Goal: Task Accomplishment & Management: Use online tool/utility

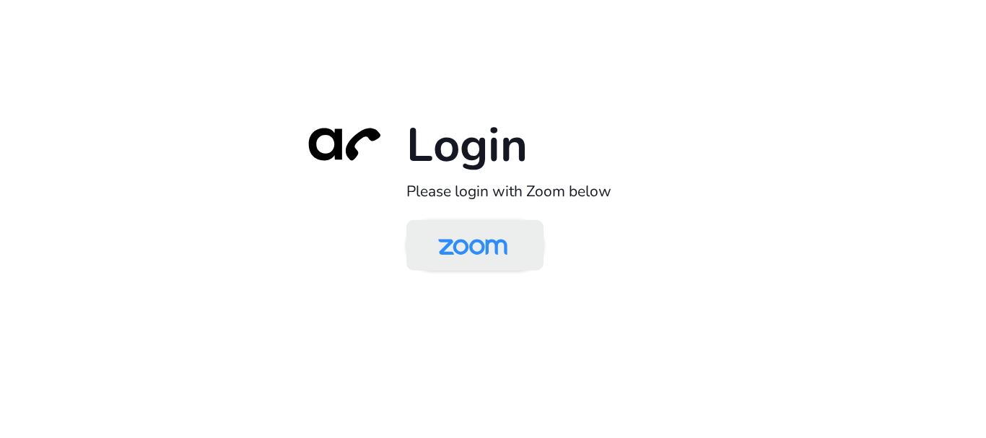
click at [479, 248] on img at bounding box center [473, 246] width 100 height 47
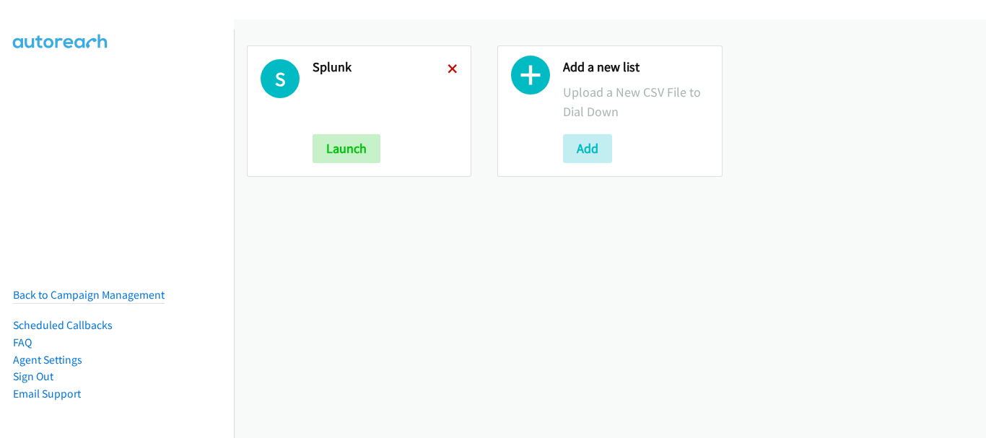
click at [449, 69] on icon at bounding box center [453, 70] width 10 height 10
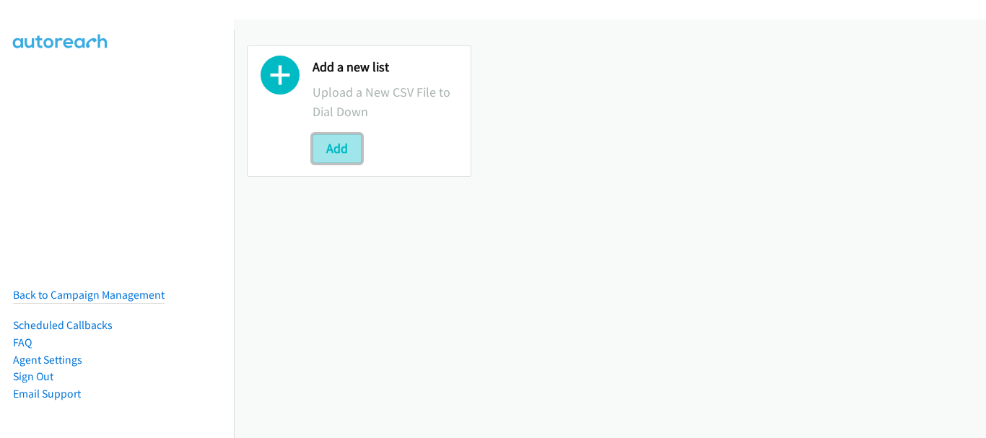
click at [331, 153] on button "Add" at bounding box center [337, 148] width 49 height 29
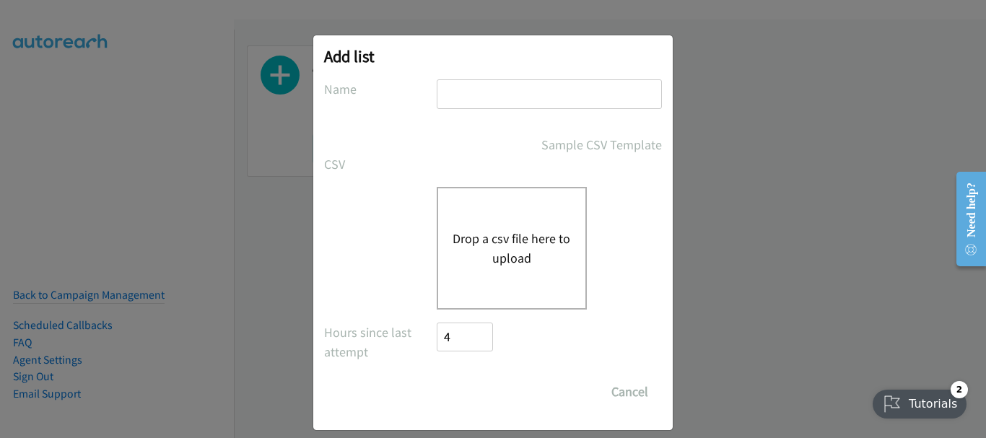
click at [531, 96] on input "text" at bounding box center [549, 94] width 225 height 30
type input "SAP"
click at [505, 253] on button "Drop a csv file here to upload" at bounding box center [512, 248] width 118 height 39
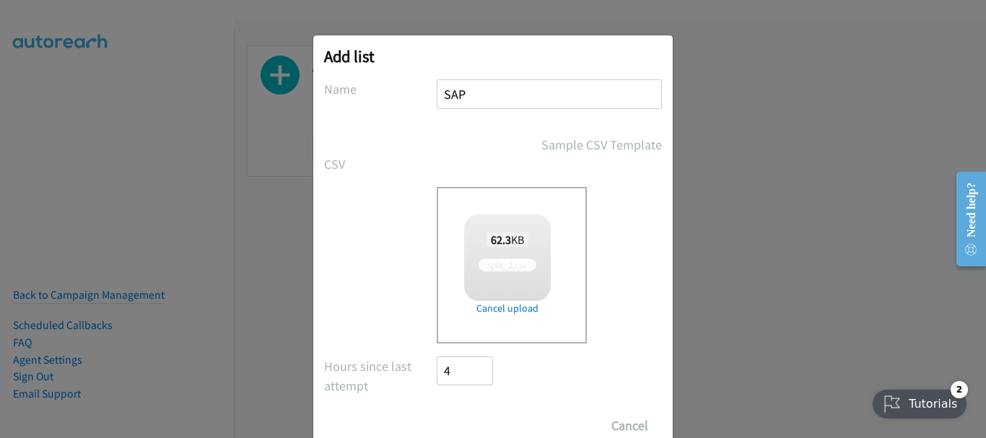
scroll to position [48, 0]
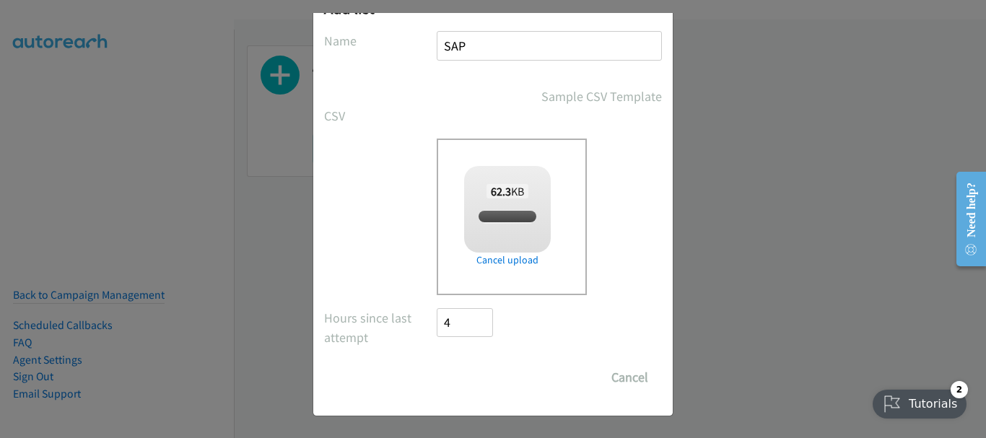
checkbox input "true"
click at [457, 374] on input "Save List" at bounding box center [475, 377] width 76 height 29
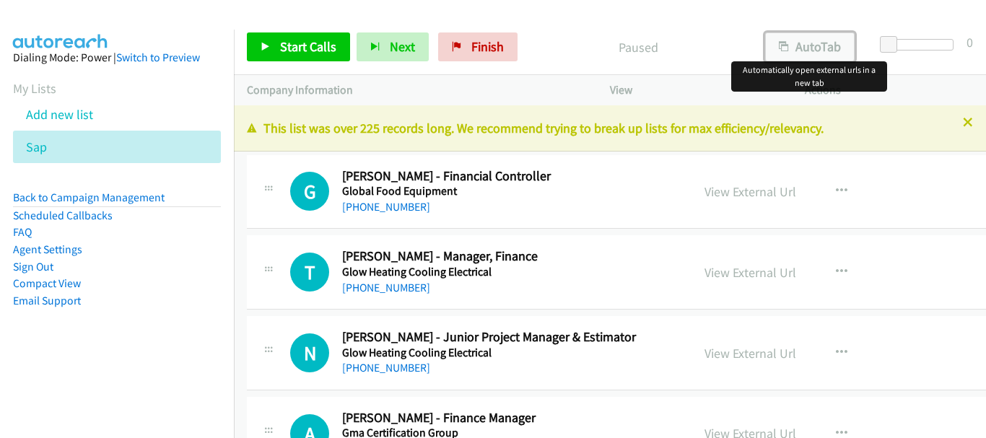
click at [798, 55] on button "AutoTab" at bounding box center [810, 46] width 90 height 29
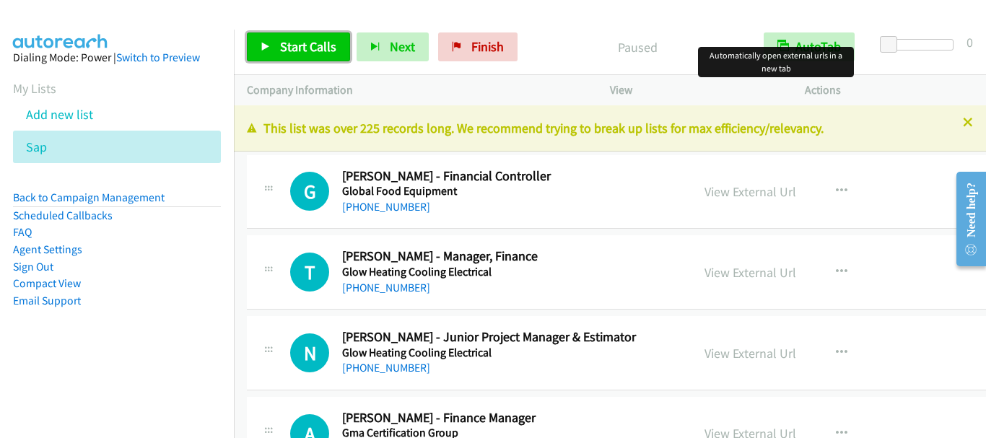
click at [301, 47] on span "Start Calls" at bounding box center [308, 46] width 56 height 17
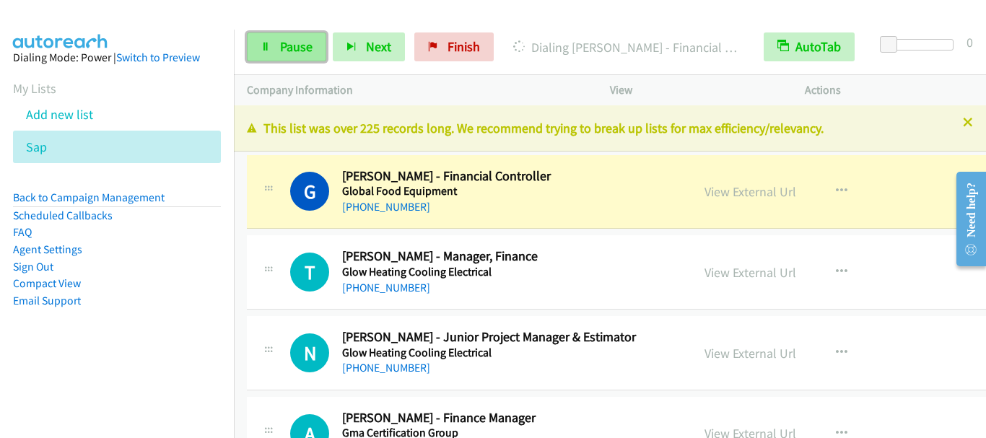
click at [283, 44] on span "Pause" at bounding box center [296, 46] width 32 height 17
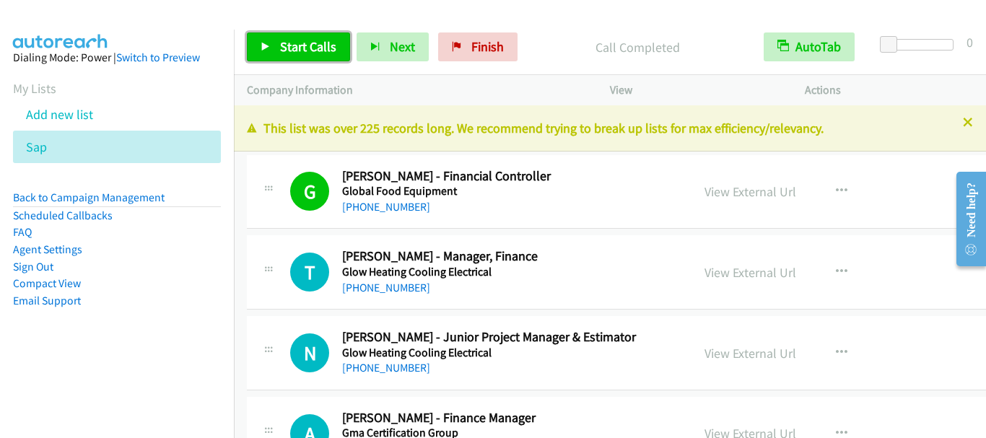
click at [313, 50] on span "Start Calls" at bounding box center [308, 46] width 56 height 17
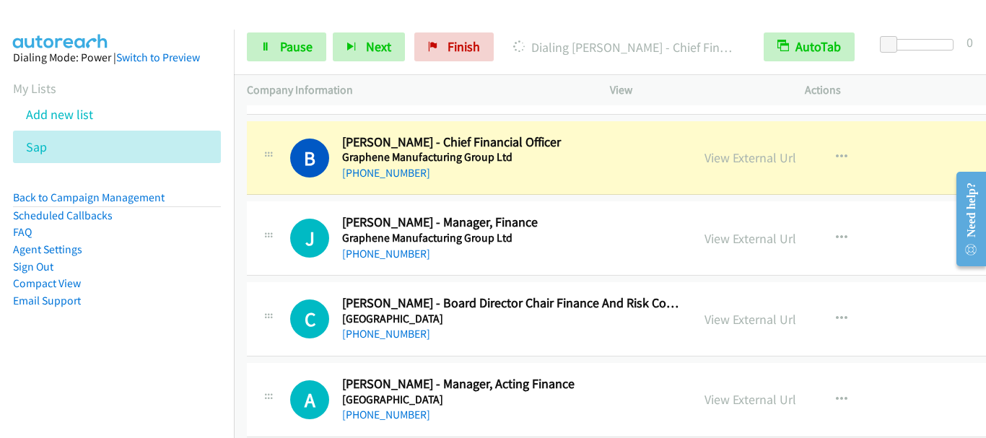
scroll to position [866, 0]
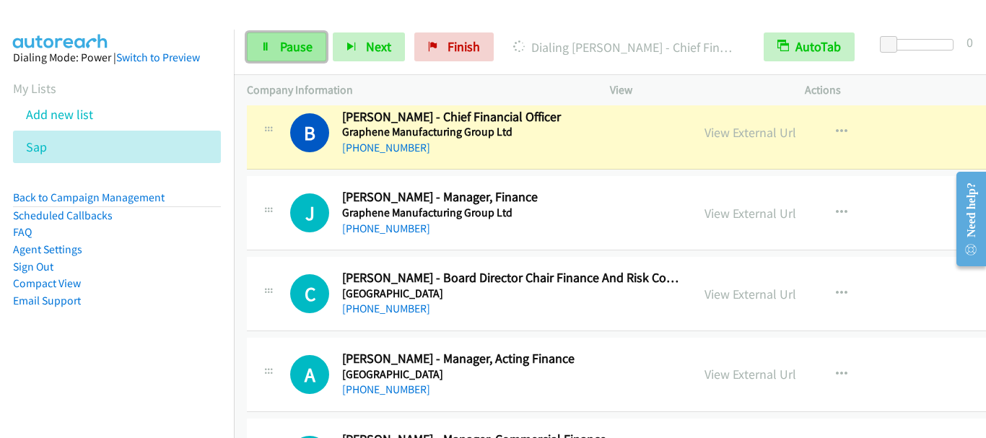
click at [289, 45] on span "Pause" at bounding box center [296, 46] width 32 height 17
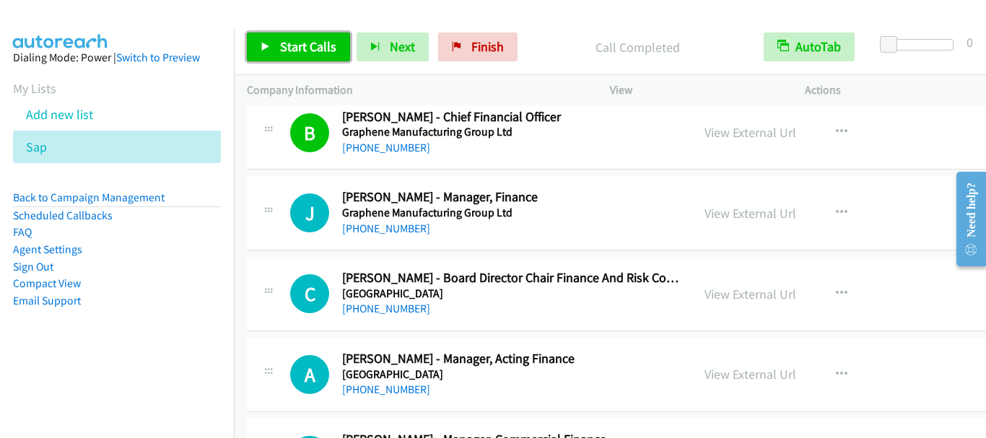
click at [292, 51] on span "Start Calls" at bounding box center [308, 46] width 56 height 17
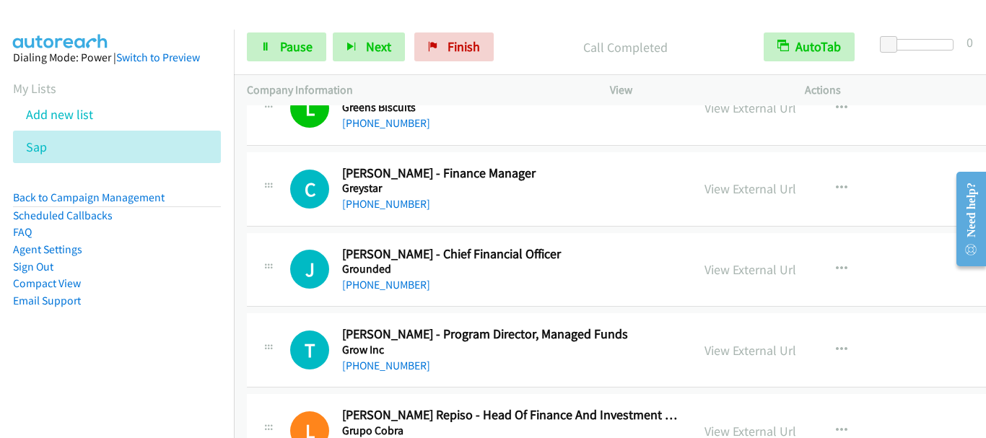
scroll to position [1228, 0]
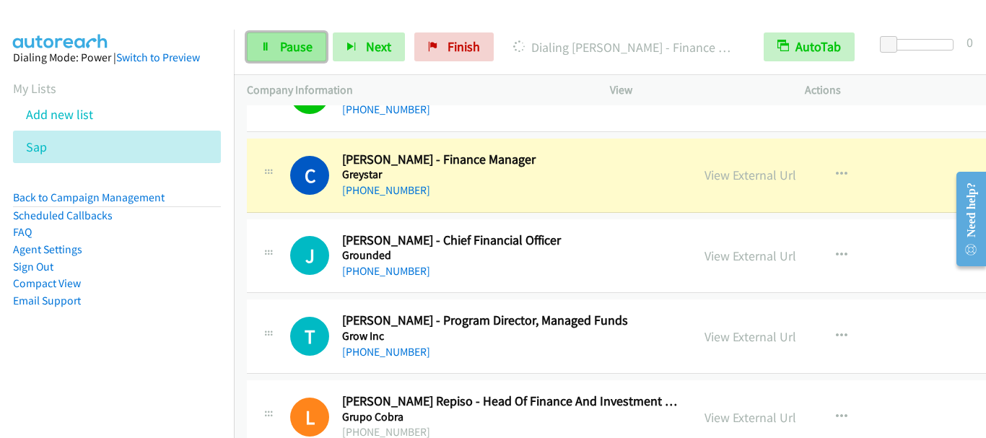
click at [305, 51] on span "Pause" at bounding box center [296, 46] width 32 height 17
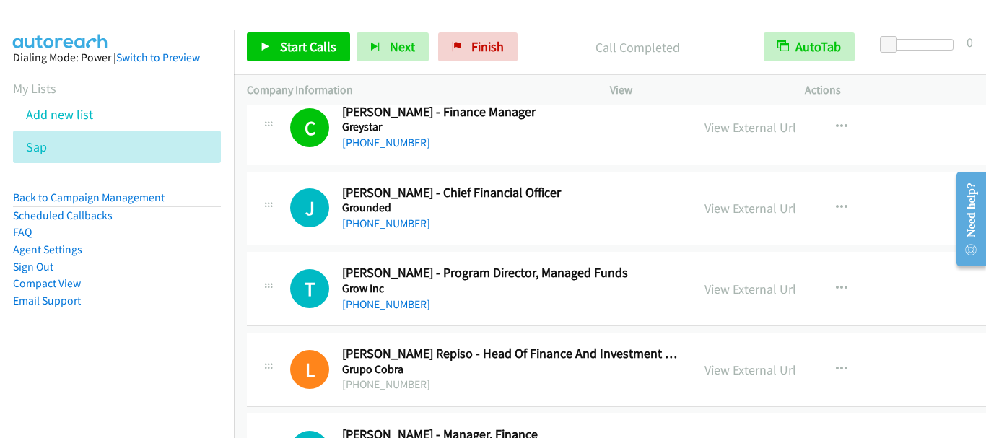
scroll to position [1300, 0]
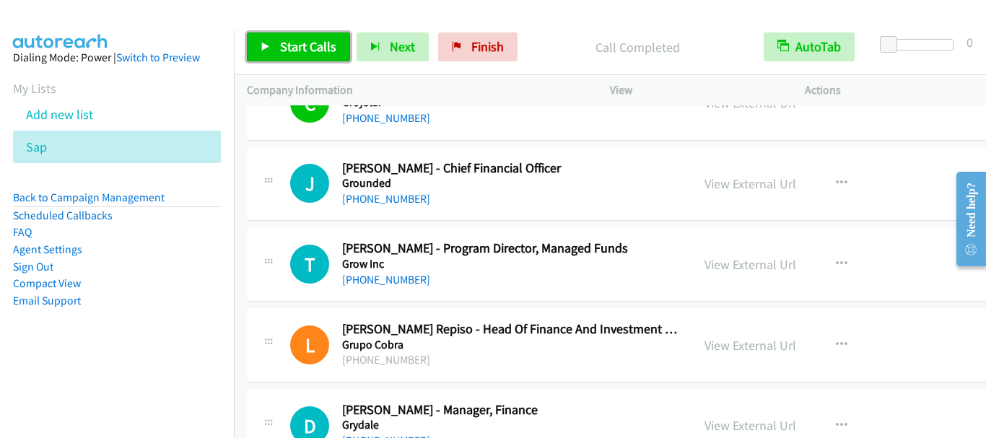
click at [316, 45] on span "Start Calls" at bounding box center [308, 46] width 56 height 17
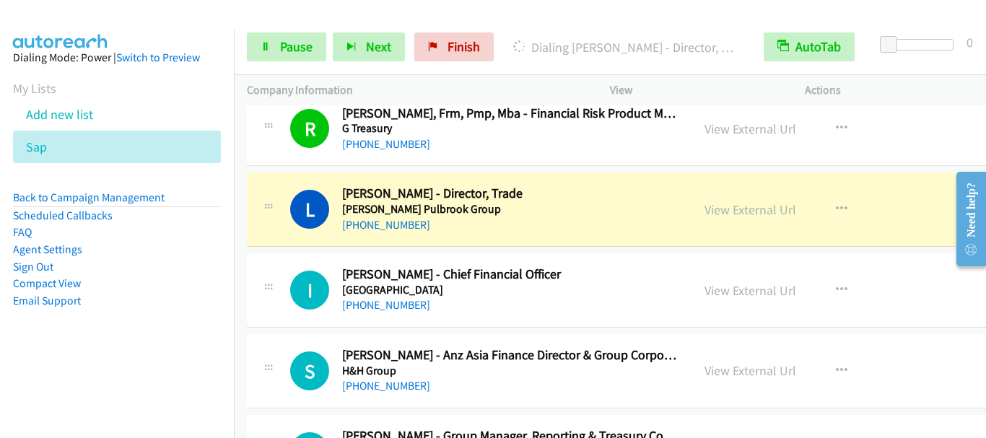
scroll to position [1733, 0]
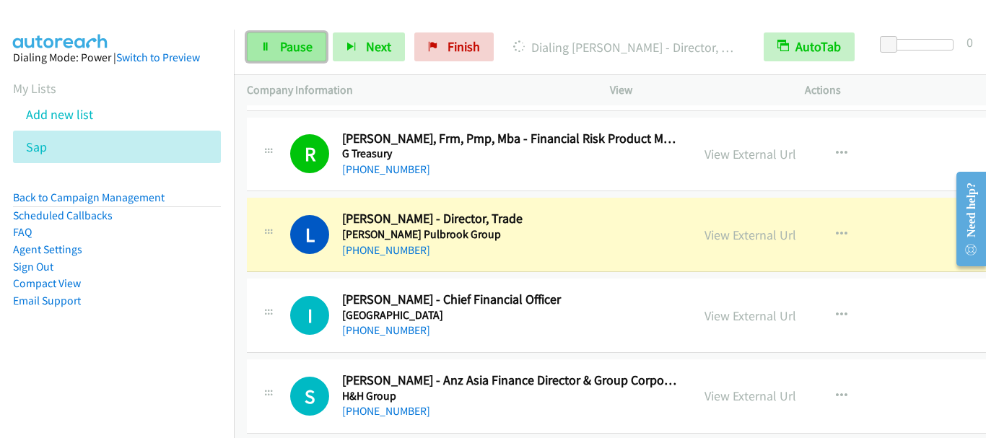
click at [280, 51] on span "Pause" at bounding box center [296, 46] width 32 height 17
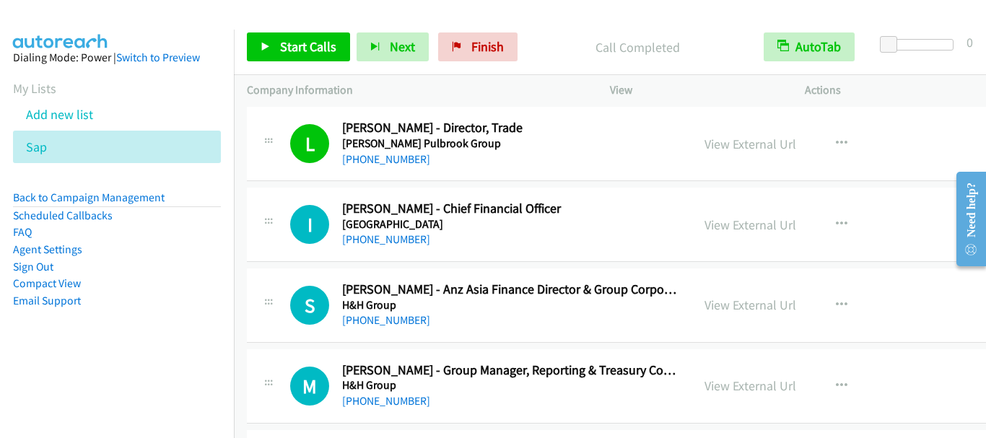
scroll to position [1877, 0]
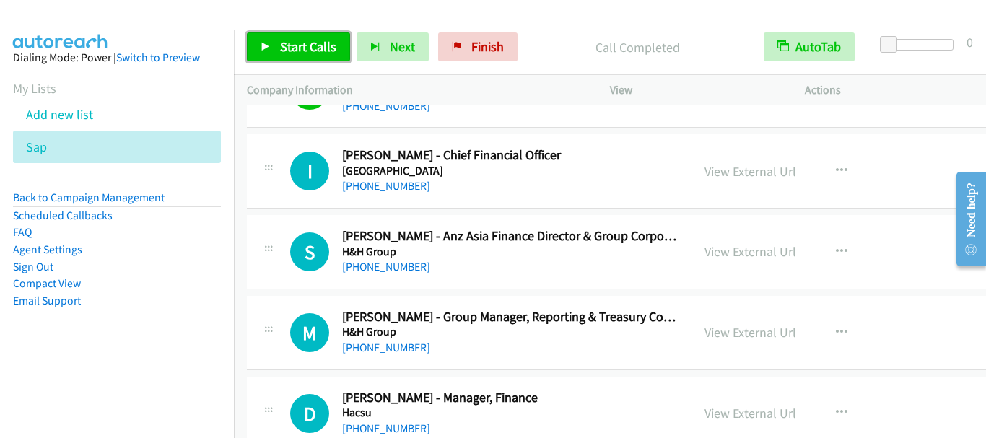
click at [310, 45] on span "Start Calls" at bounding box center [308, 46] width 56 height 17
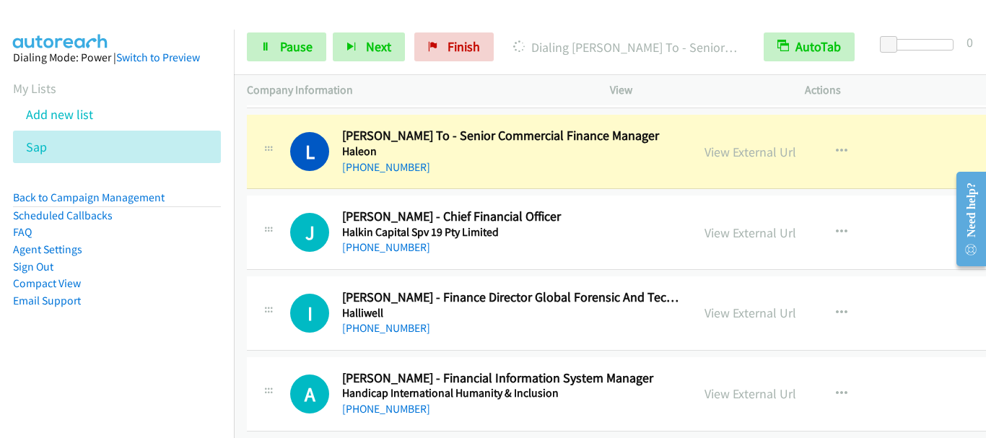
scroll to position [2238, 0]
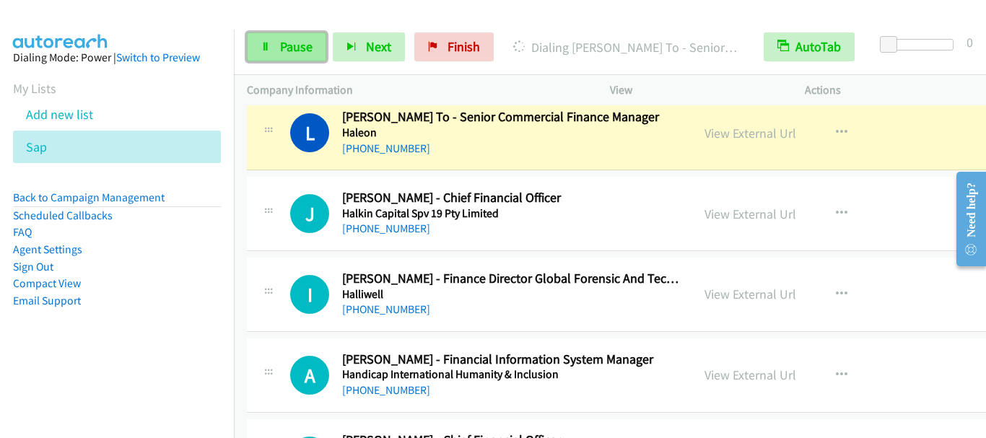
click at [279, 51] on link "Pause" at bounding box center [286, 46] width 79 height 29
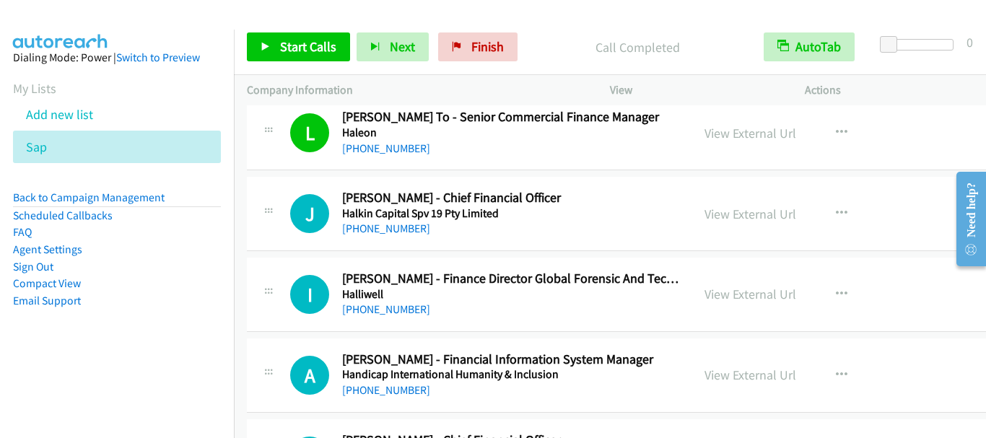
scroll to position [2311, 0]
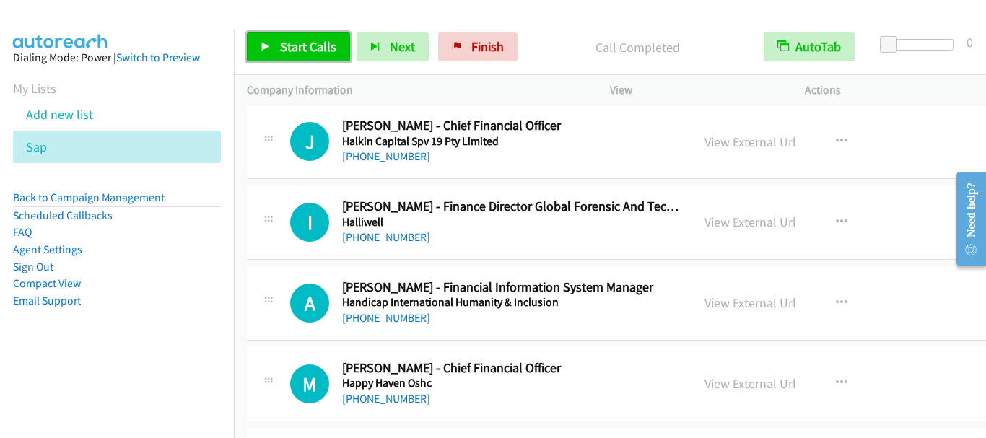
drag, startPoint x: 300, startPoint y: 41, endPoint x: 326, endPoint y: 42, distance: 26.7
click at [299, 41] on span "Start Calls" at bounding box center [308, 46] width 56 height 17
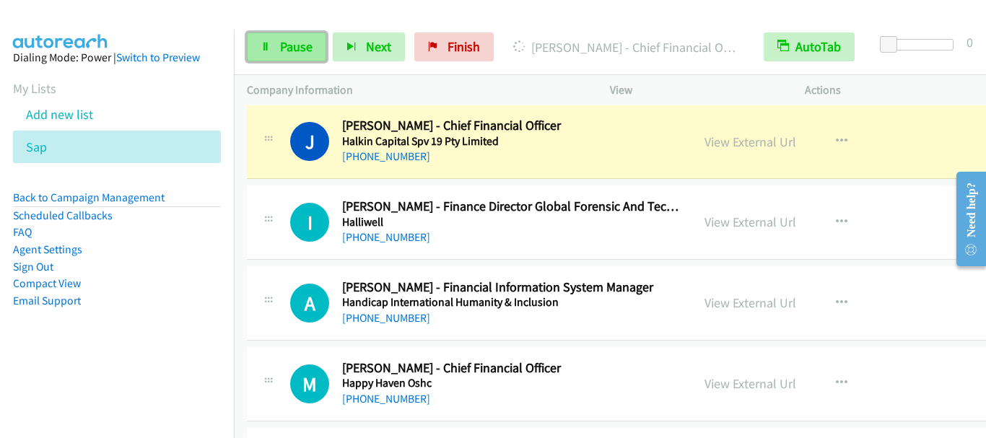
click at [293, 53] on span "Pause" at bounding box center [296, 46] width 32 height 17
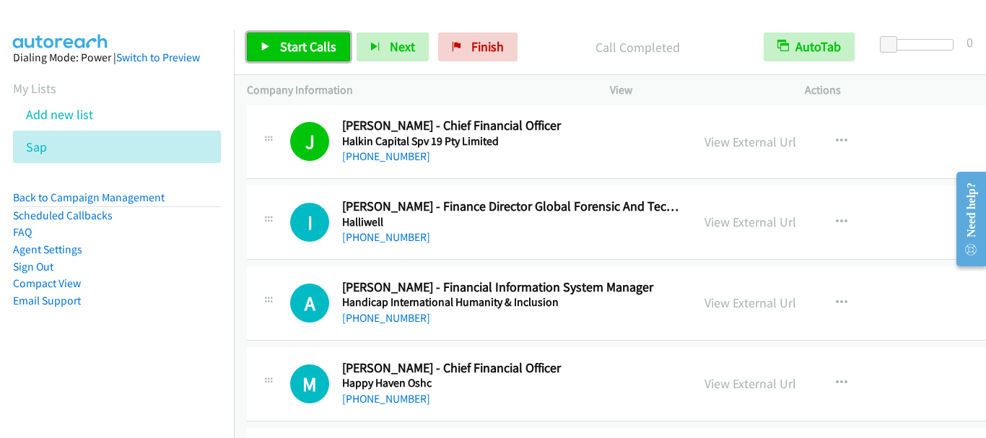
click at [310, 39] on span "Start Calls" at bounding box center [308, 46] width 56 height 17
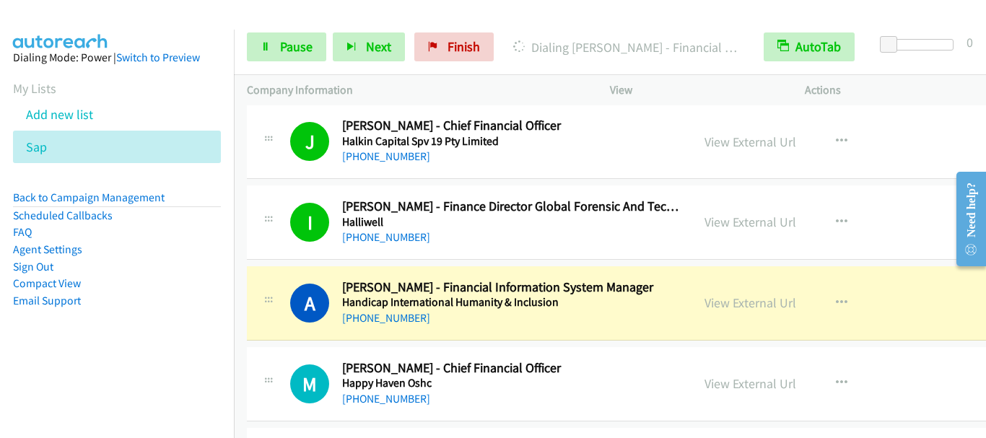
scroll to position [2383, 0]
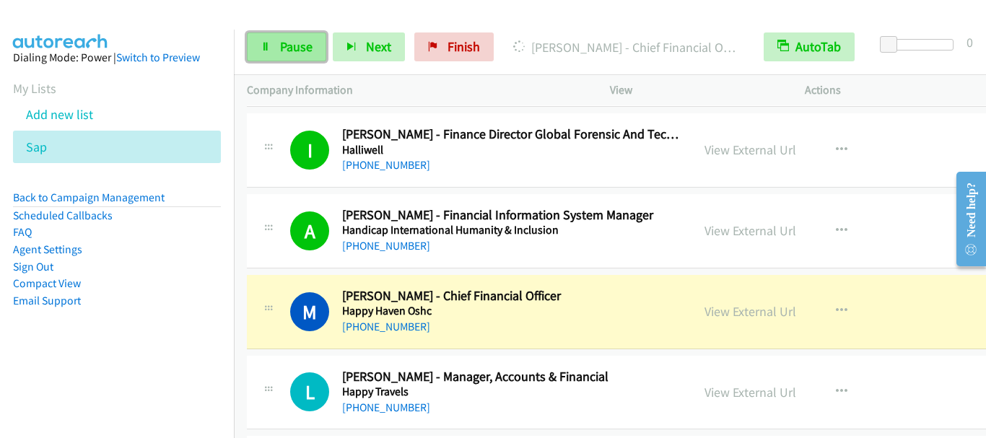
click at [293, 49] on span "Pause" at bounding box center [296, 46] width 32 height 17
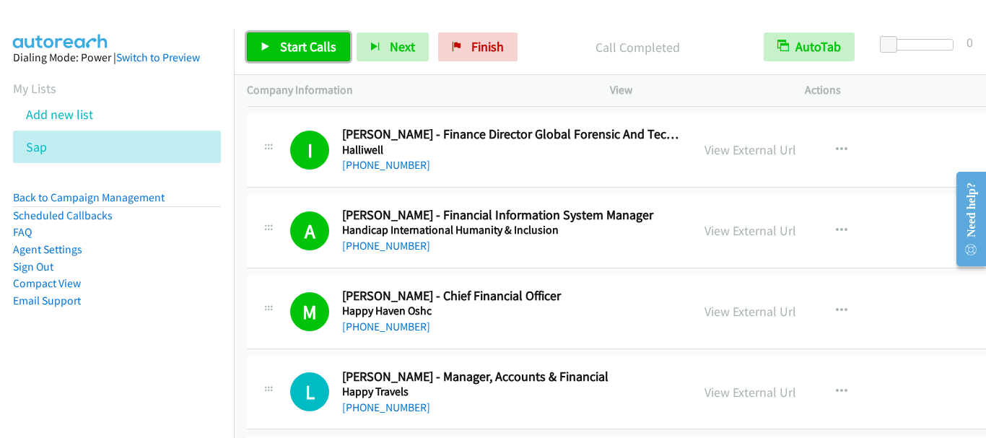
click at [300, 60] on link "Start Calls" at bounding box center [298, 46] width 103 height 29
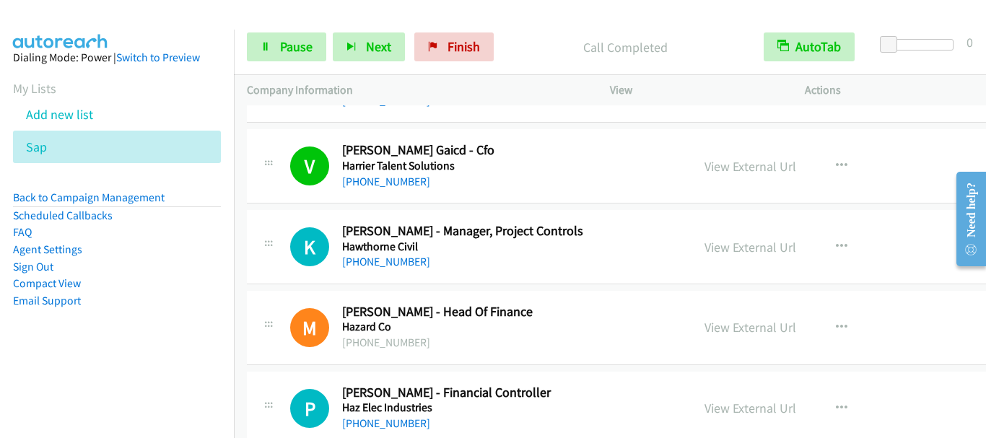
scroll to position [2744, 0]
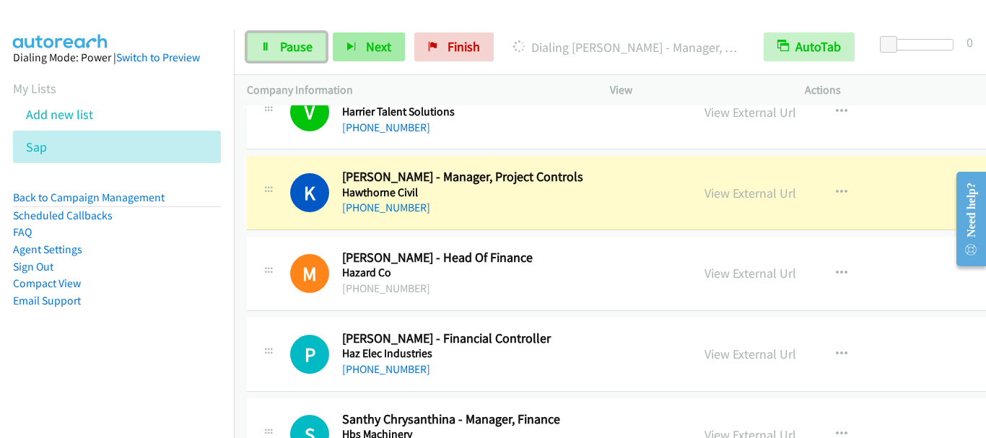
drag, startPoint x: 282, startPoint y: 42, endPoint x: 344, endPoint y: 51, distance: 63.4
click at [282, 42] on span "Pause" at bounding box center [296, 46] width 32 height 17
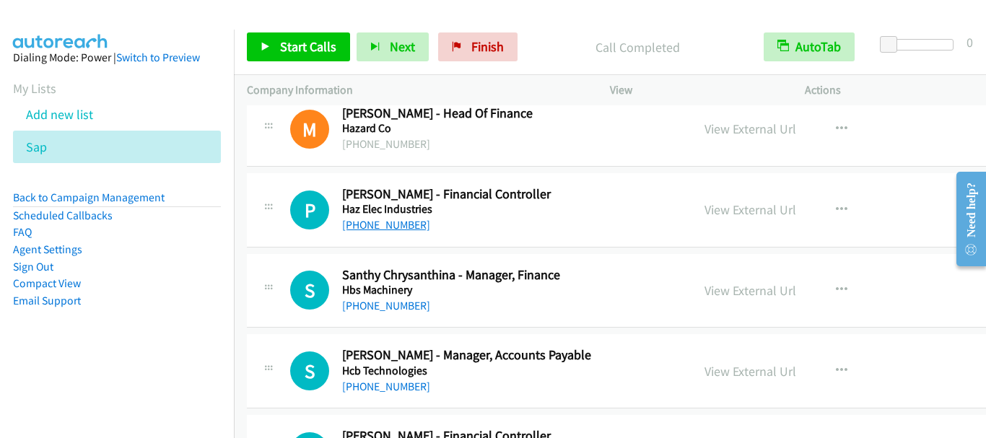
scroll to position [2816, 0]
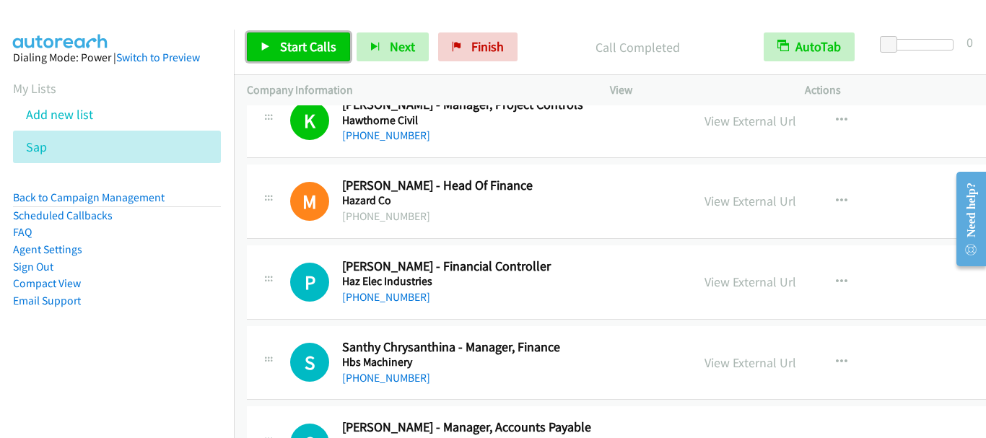
click at [282, 39] on span "Start Calls" at bounding box center [308, 46] width 56 height 17
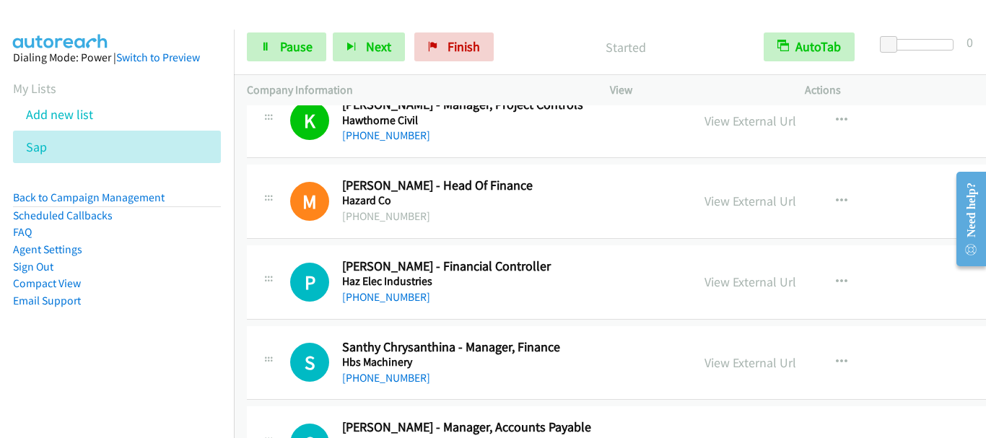
scroll to position [2888, 0]
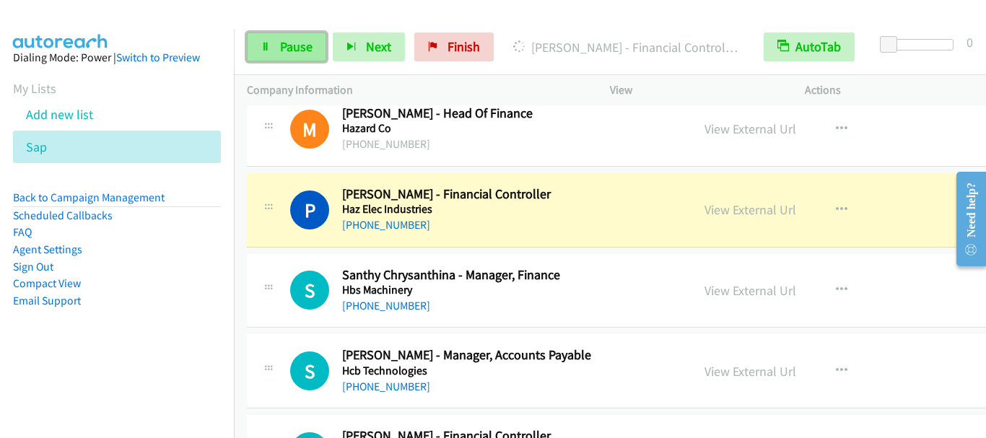
click at [289, 53] on span "Pause" at bounding box center [296, 46] width 32 height 17
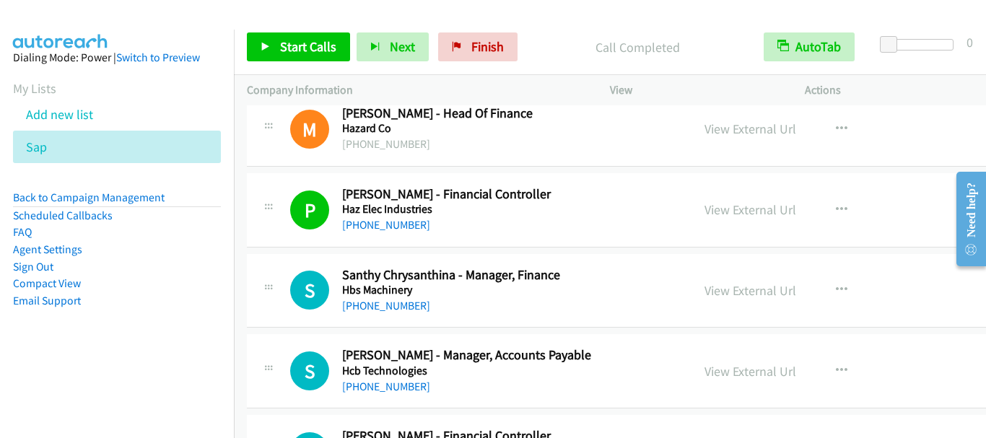
click at [547, 25] on div "Start Calls Pause Next Finish Call Completed AutoTab AutoTab 0" at bounding box center [610, 47] width 752 height 56
click at [300, 48] on span "Start Calls" at bounding box center [308, 46] width 56 height 17
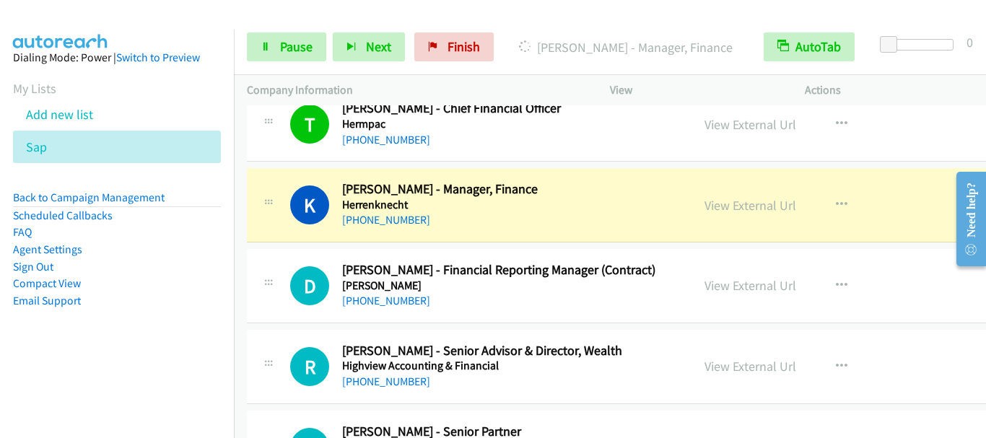
scroll to position [3610, 0]
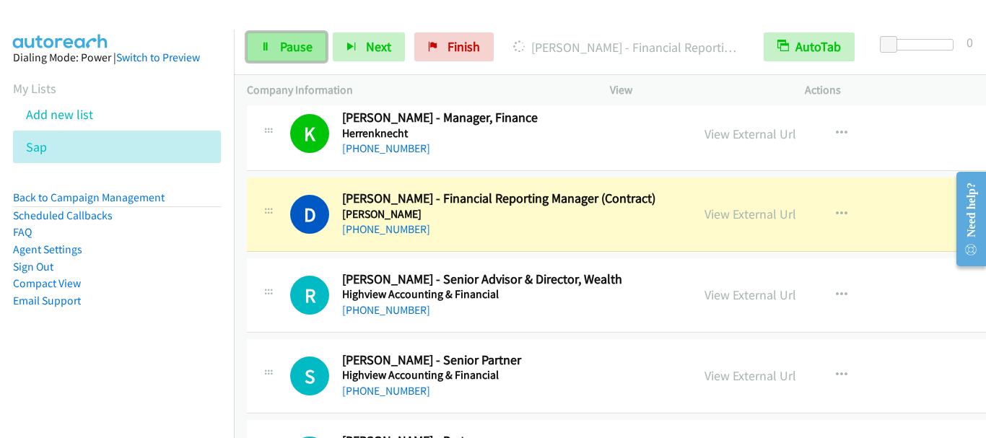
click at [298, 50] on span "Pause" at bounding box center [296, 46] width 32 height 17
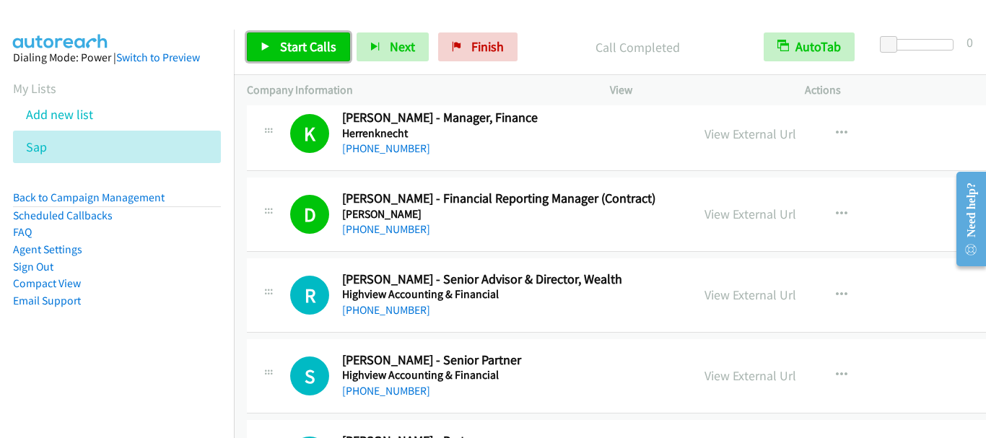
click at [284, 47] on span "Start Calls" at bounding box center [308, 46] width 56 height 17
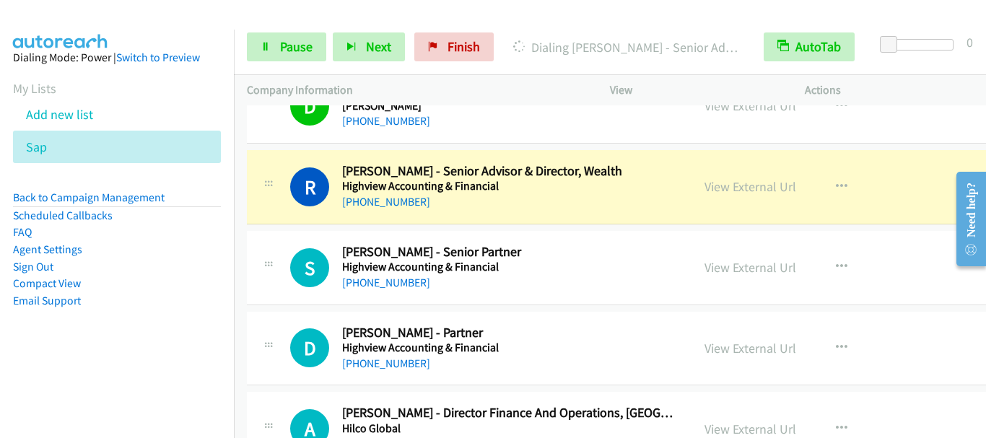
scroll to position [3755, 0]
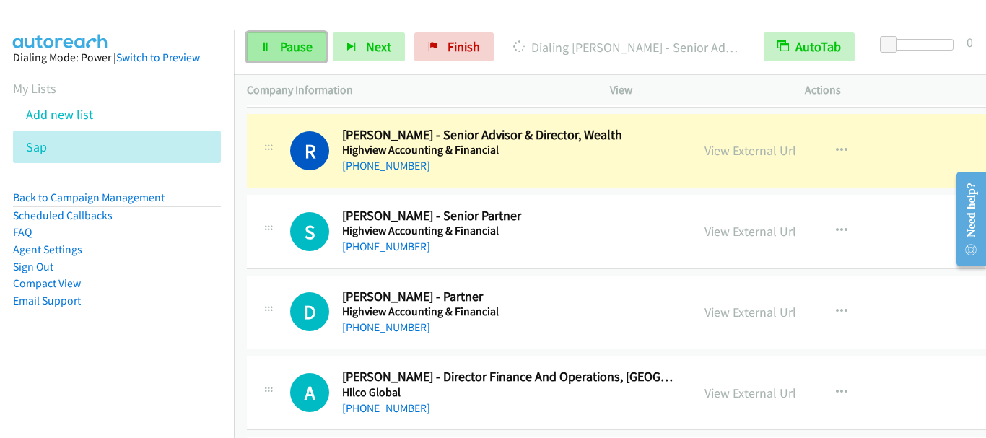
click at [299, 46] on span "Pause" at bounding box center [296, 46] width 32 height 17
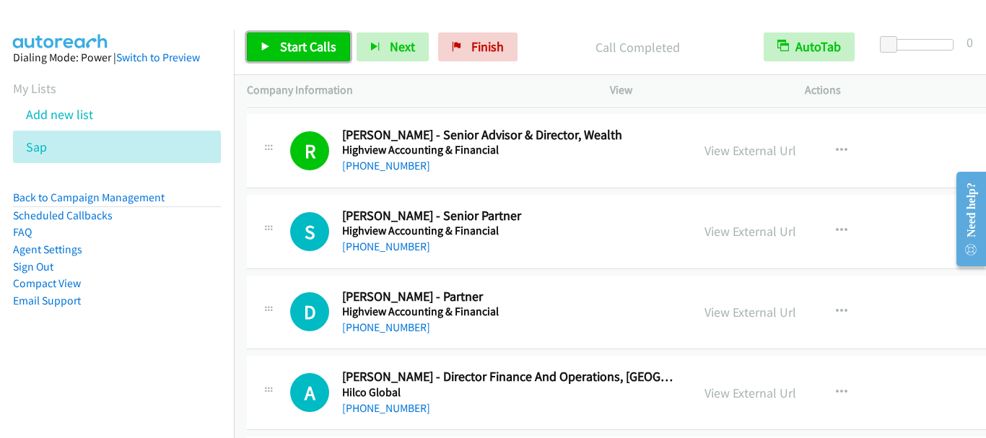
click at [310, 50] on span "Start Calls" at bounding box center [308, 46] width 56 height 17
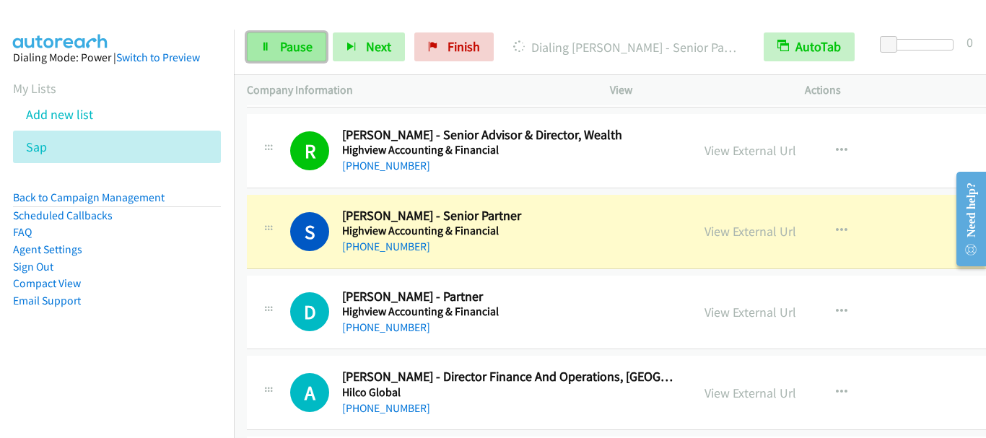
click at [282, 50] on span "Pause" at bounding box center [296, 46] width 32 height 17
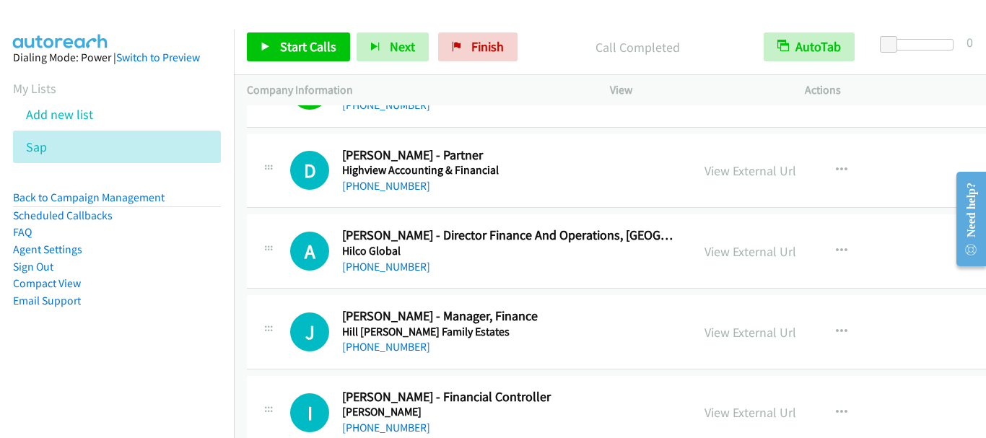
scroll to position [3899, 0]
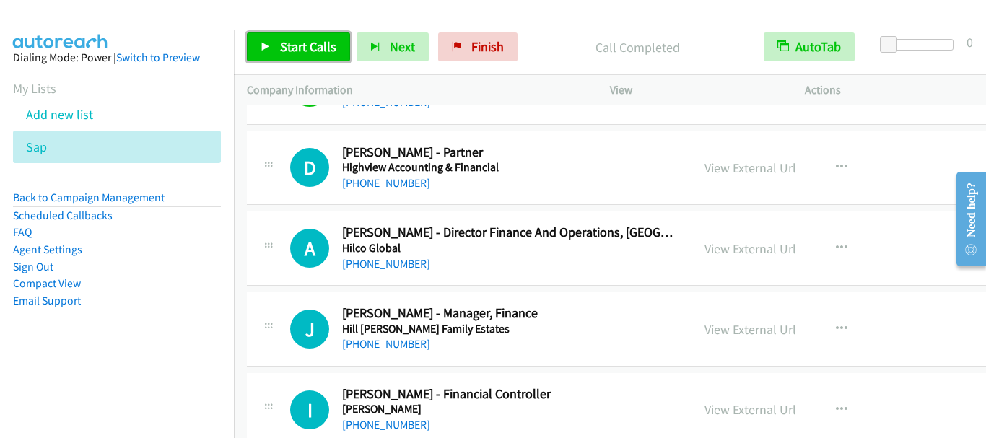
click at [290, 47] on span "Start Calls" at bounding box center [308, 46] width 56 height 17
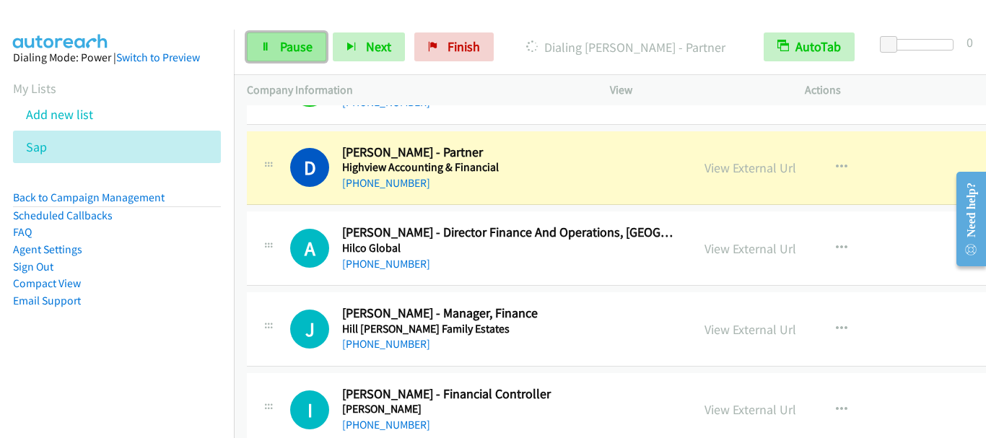
click at [287, 42] on span "Pause" at bounding box center [296, 46] width 32 height 17
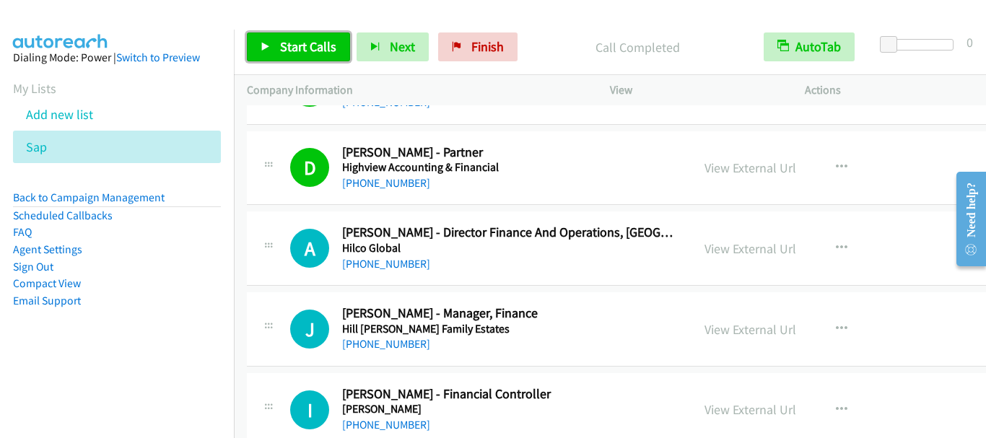
click at [290, 49] on span "Start Calls" at bounding box center [308, 46] width 56 height 17
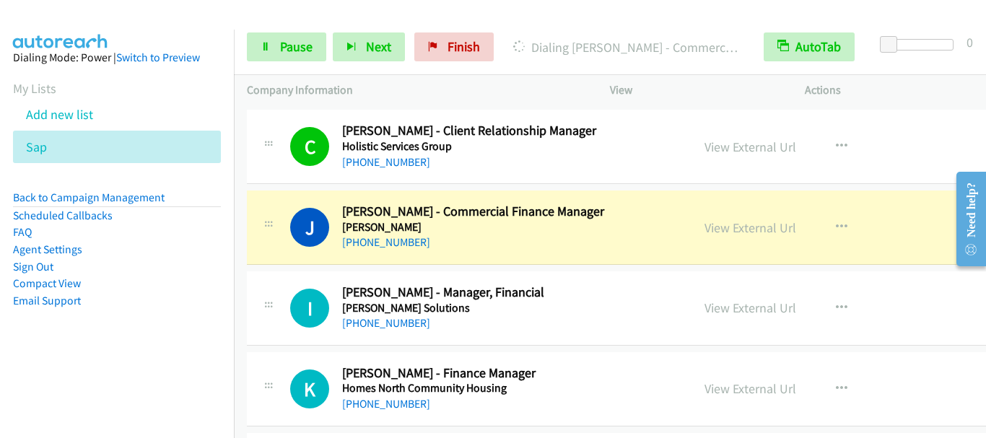
scroll to position [4477, 0]
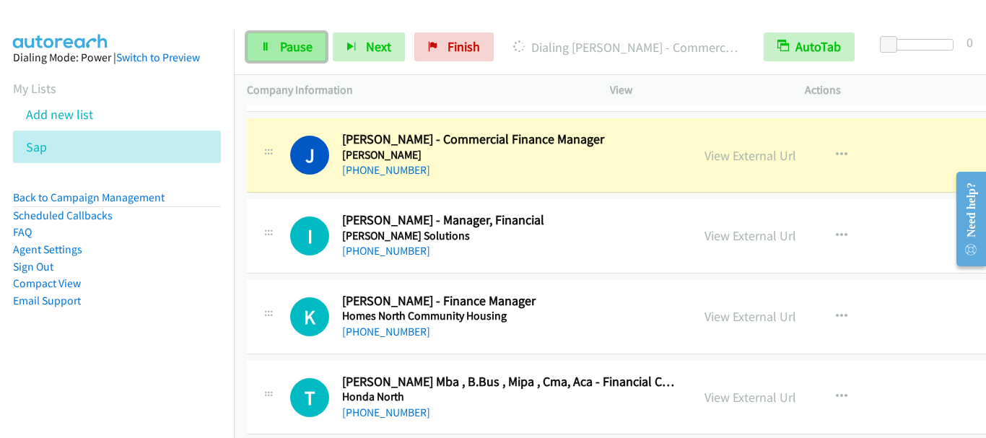
click at [280, 45] on span "Pause" at bounding box center [296, 46] width 32 height 17
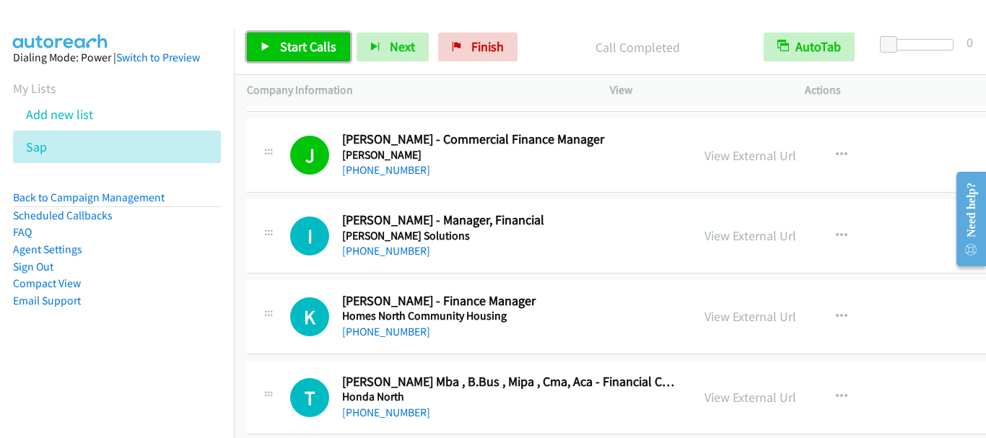
click at [308, 39] on span "Start Calls" at bounding box center [308, 46] width 56 height 17
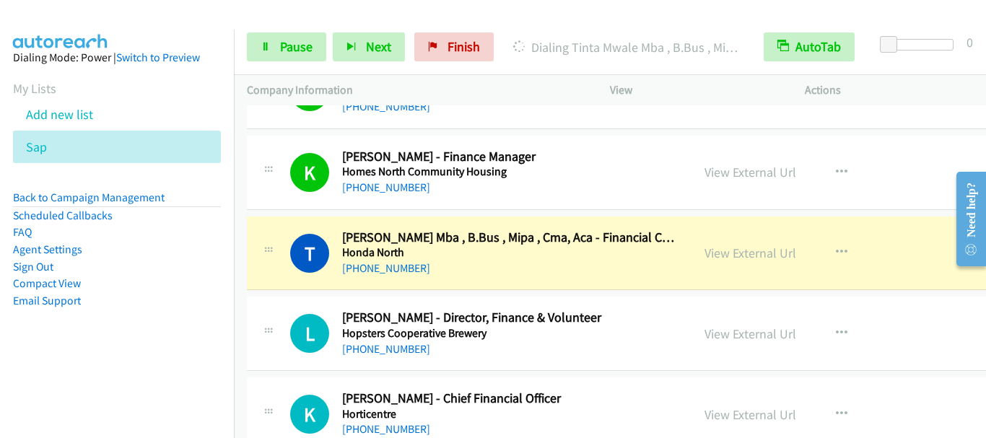
scroll to position [4693, 0]
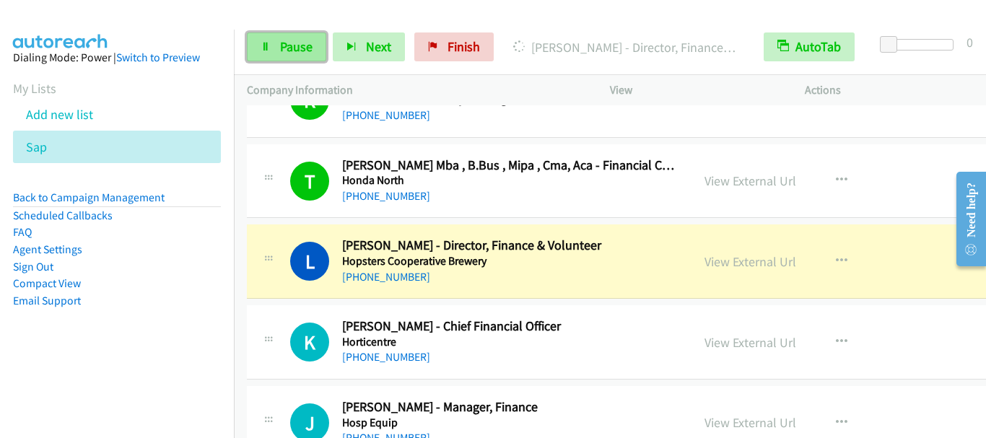
click at [284, 41] on span "Pause" at bounding box center [296, 46] width 32 height 17
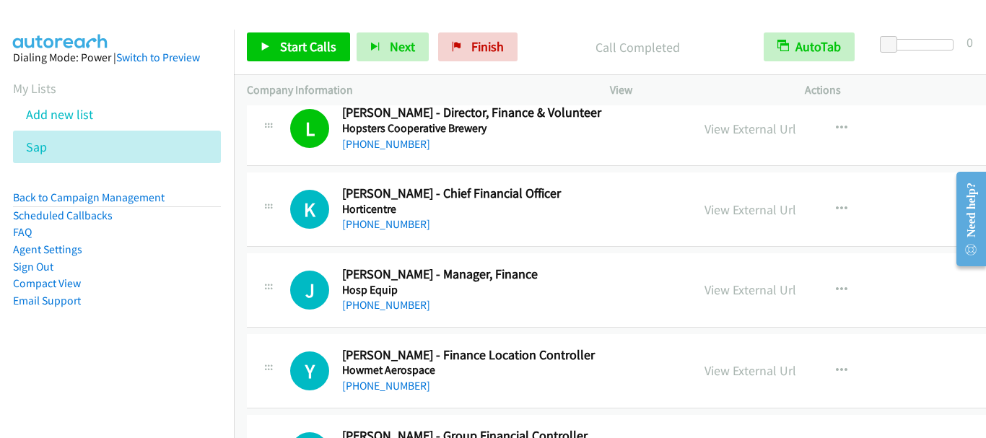
scroll to position [4838, 0]
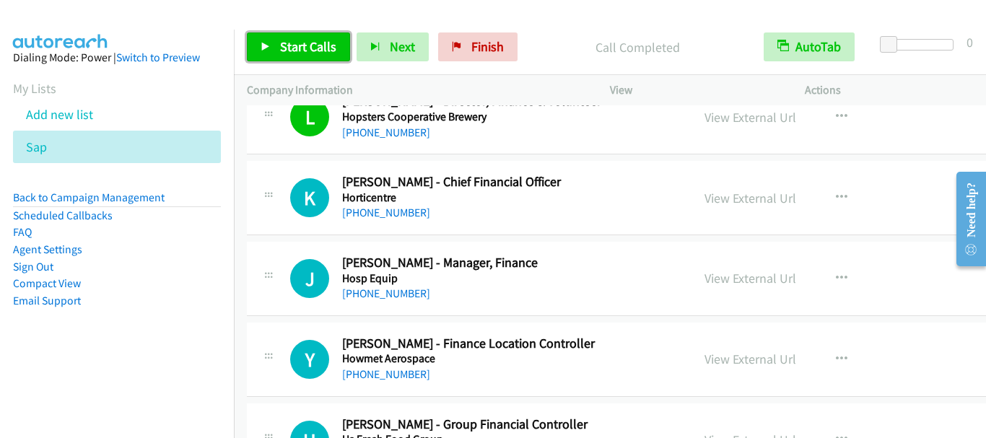
click at [293, 44] on span "Start Calls" at bounding box center [308, 46] width 56 height 17
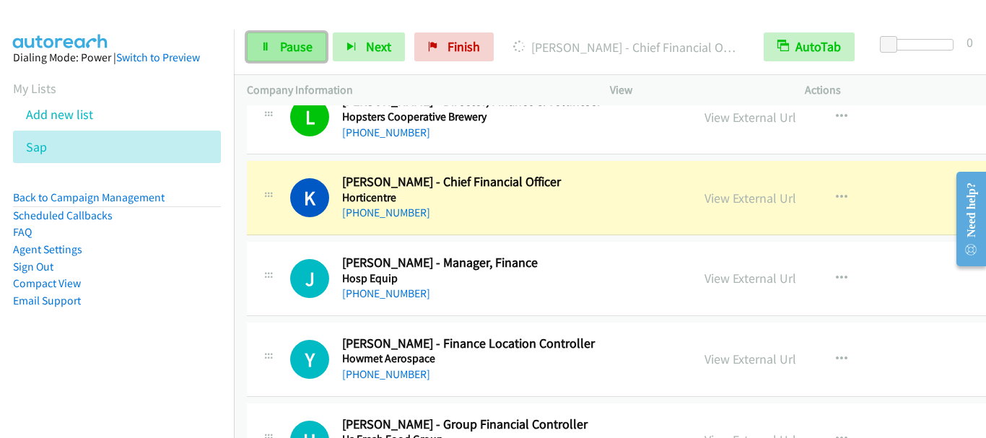
click at [299, 48] on span "Pause" at bounding box center [296, 46] width 32 height 17
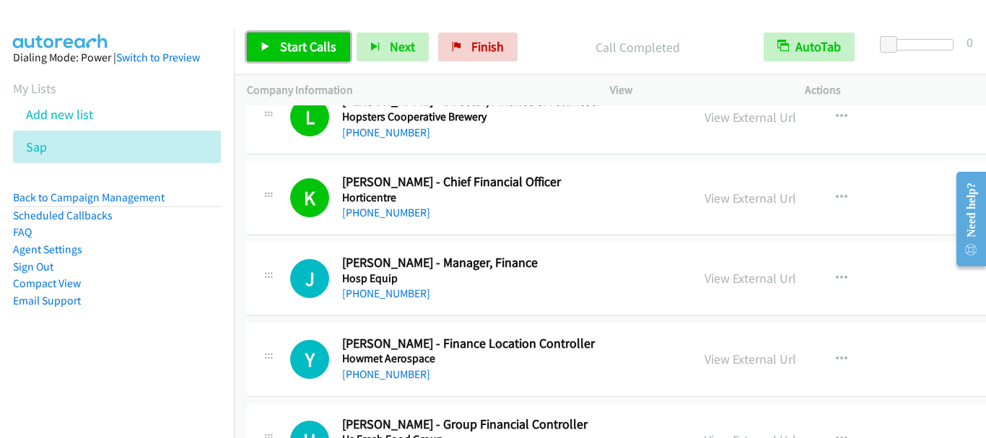
click at [286, 49] on span "Start Calls" at bounding box center [308, 46] width 56 height 17
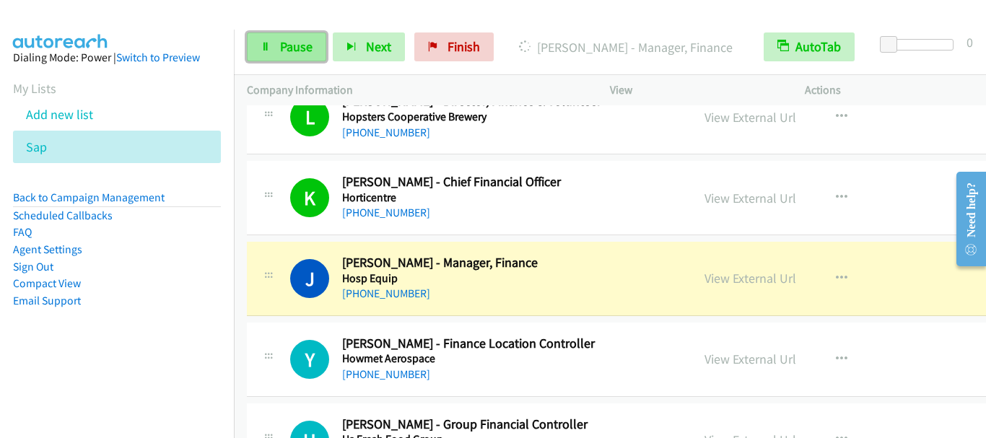
click at [293, 53] on span "Pause" at bounding box center [296, 46] width 32 height 17
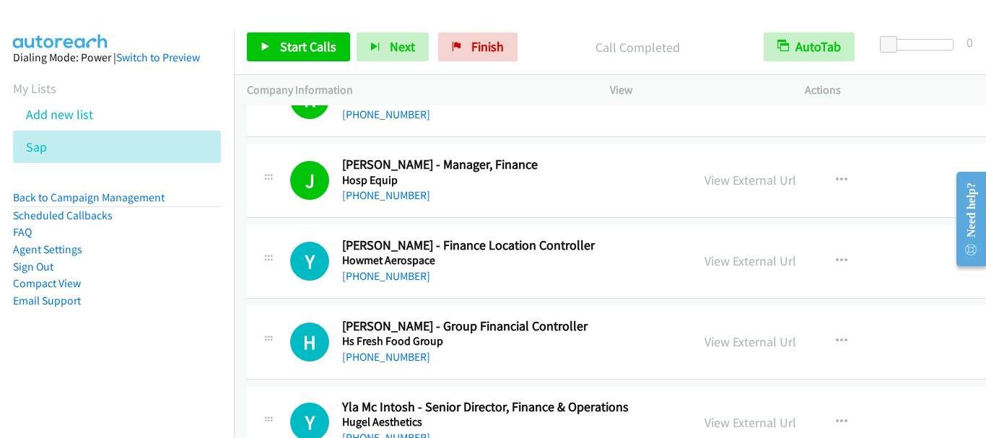
scroll to position [4982, 0]
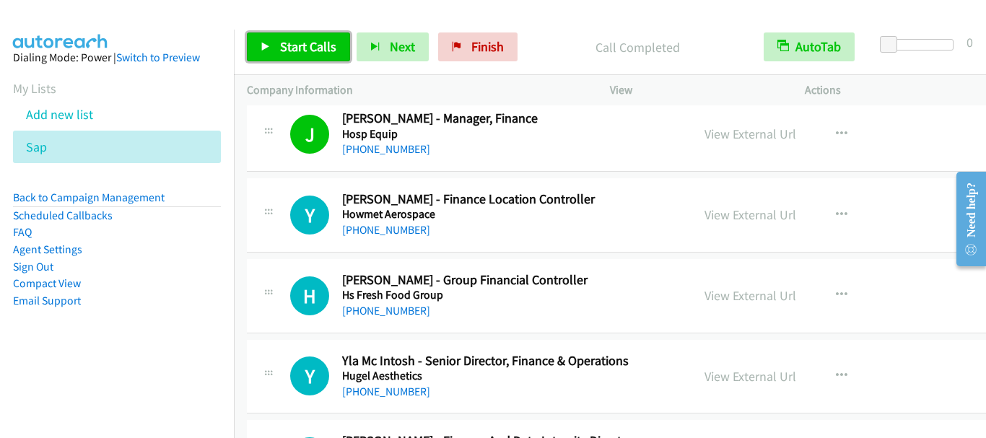
click at [291, 45] on span "Start Calls" at bounding box center [308, 46] width 56 height 17
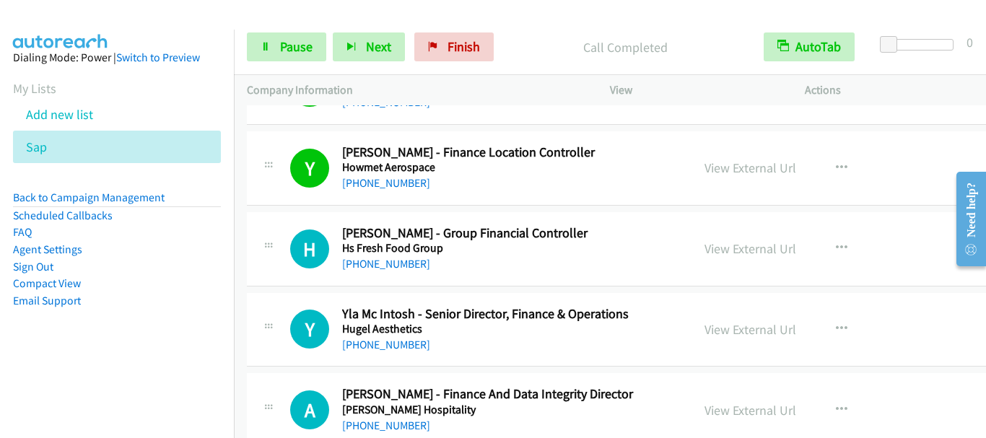
scroll to position [5054, 0]
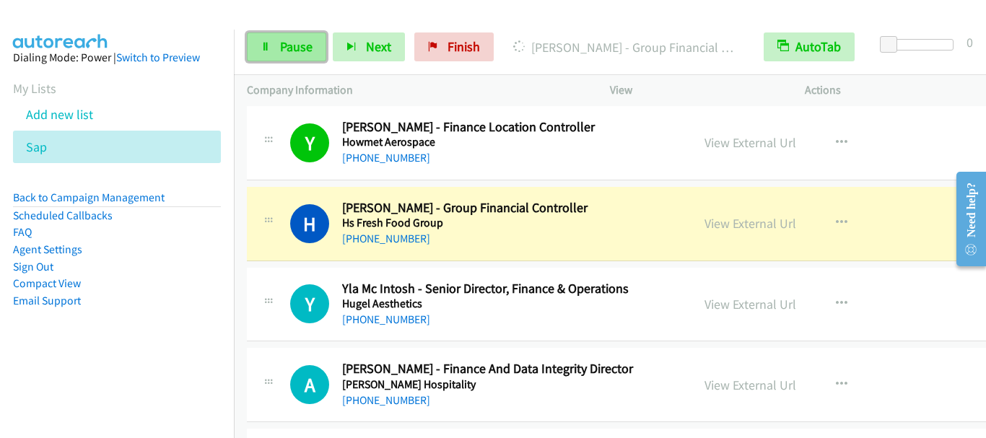
click at [287, 56] on link "Pause" at bounding box center [286, 46] width 79 height 29
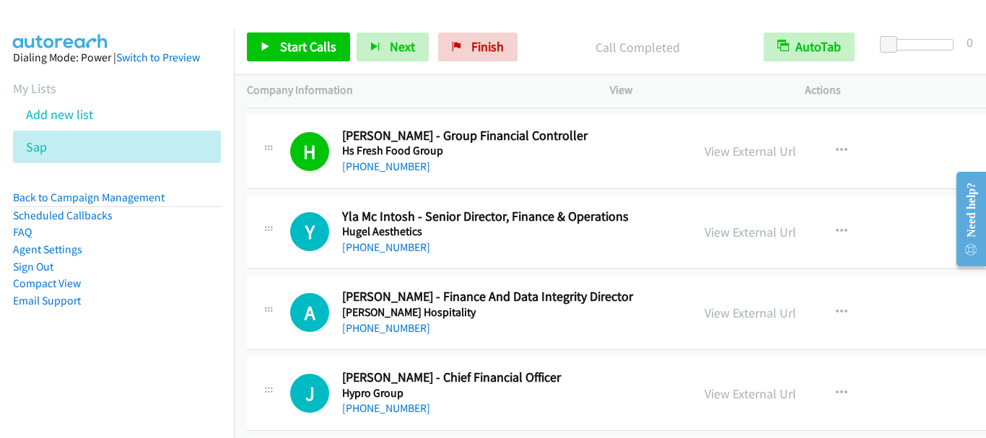
scroll to position [5199, 0]
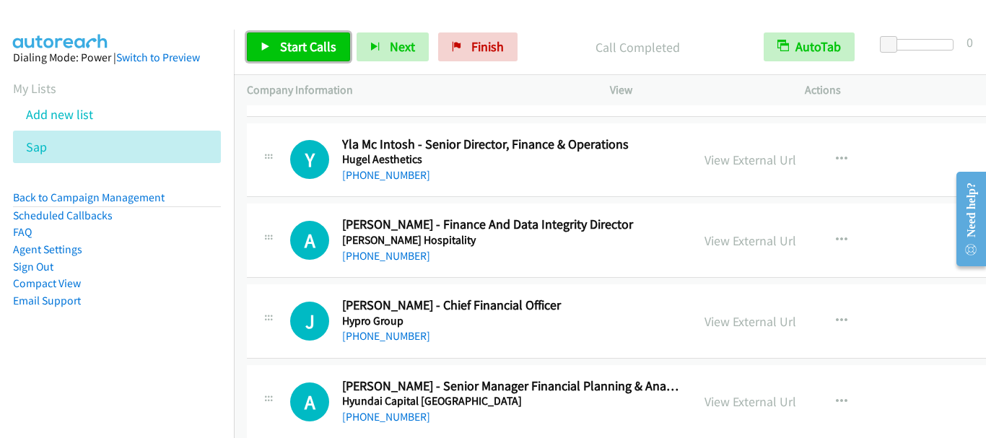
click at [290, 43] on span "Start Calls" at bounding box center [308, 46] width 56 height 17
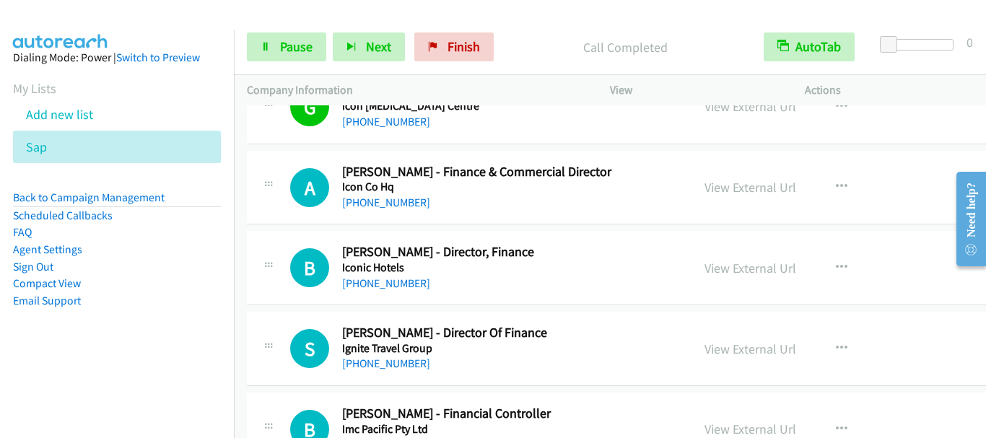
scroll to position [5993, 0]
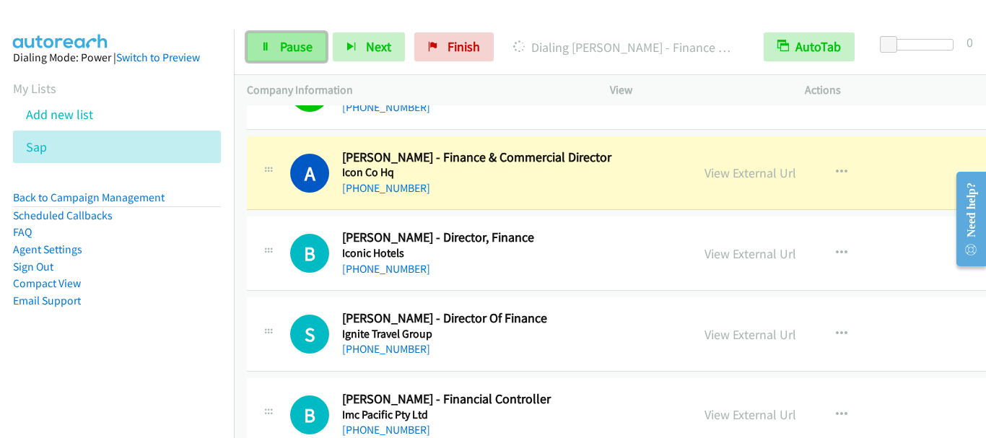
click at [290, 45] on span "Pause" at bounding box center [296, 46] width 32 height 17
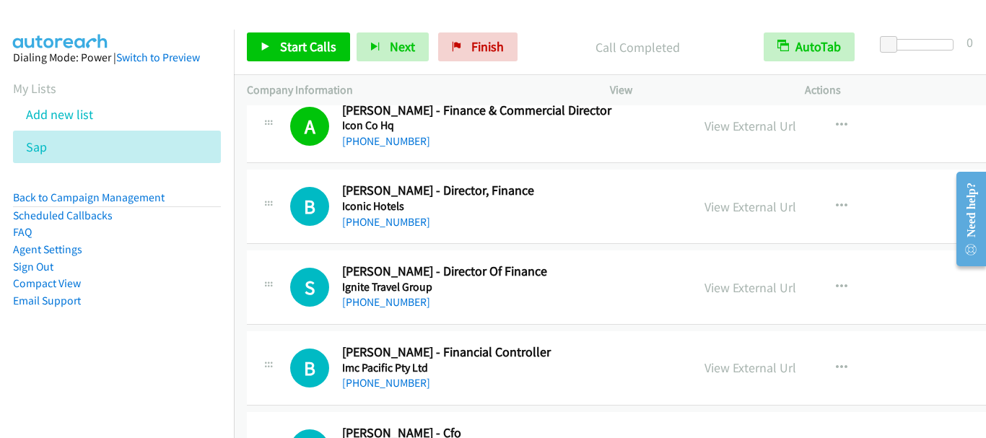
scroll to position [6065, 0]
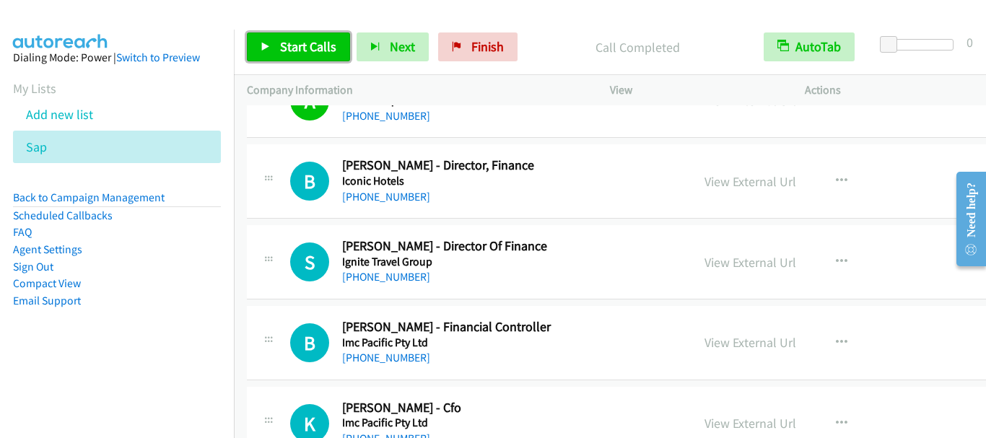
click at [301, 42] on span "Start Calls" at bounding box center [308, 46] width 56 height 17
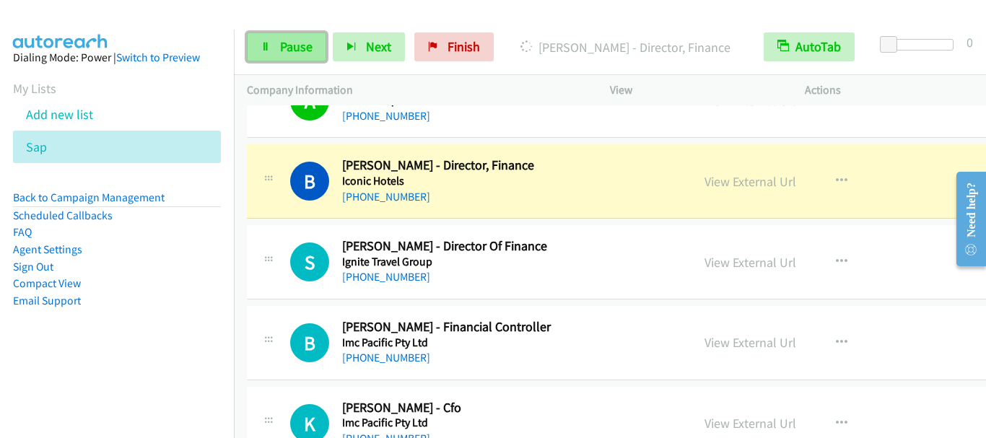
click at [288, 49] on span "Pause" at bounding box center [296, 46] width 32 height 17
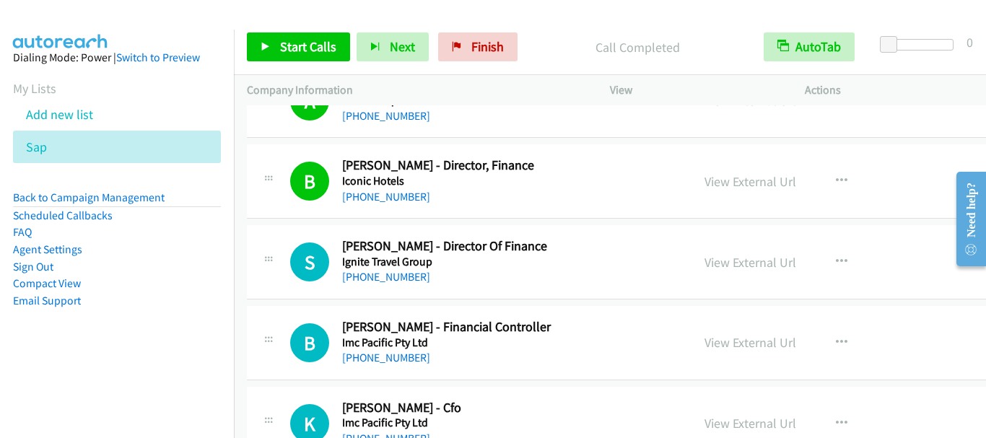
scroll to position [6138, 0]
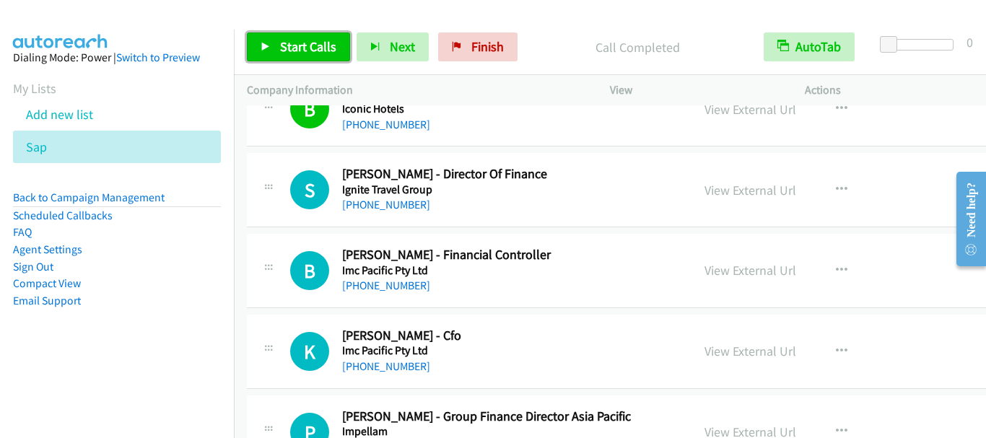
click at [288, 53] on span "Start Calls" at bounding box center [308, 46] width 56 height 17
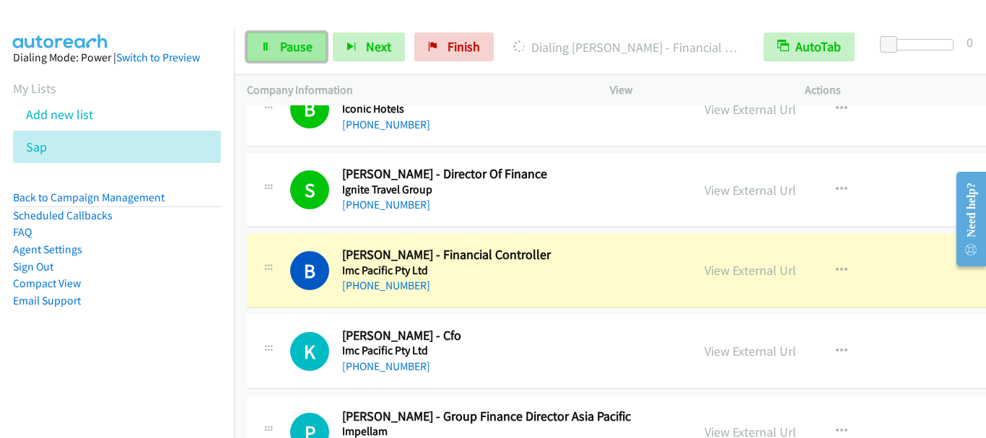
click at [280, 48] on span "Pause" at bounding box center [296, 46] width 32 height 17
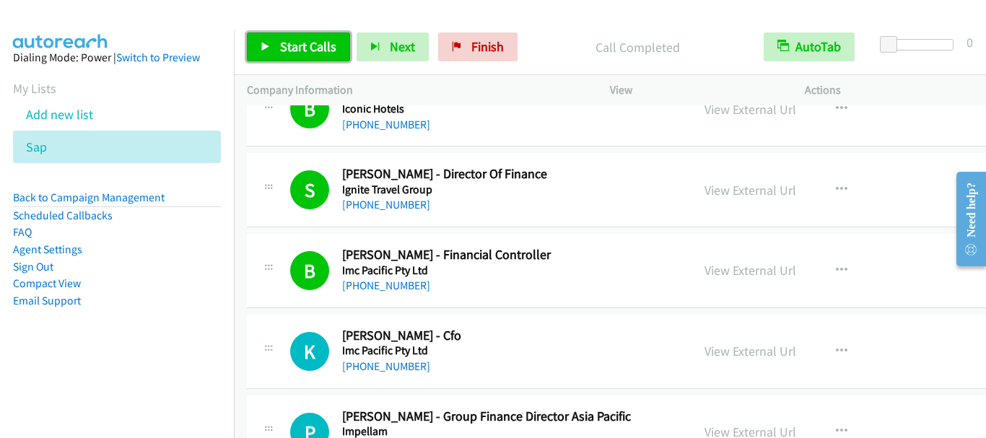
click at [319, 40] on span "Start Calls" at bounding box center [308, 46] width 56 height 17
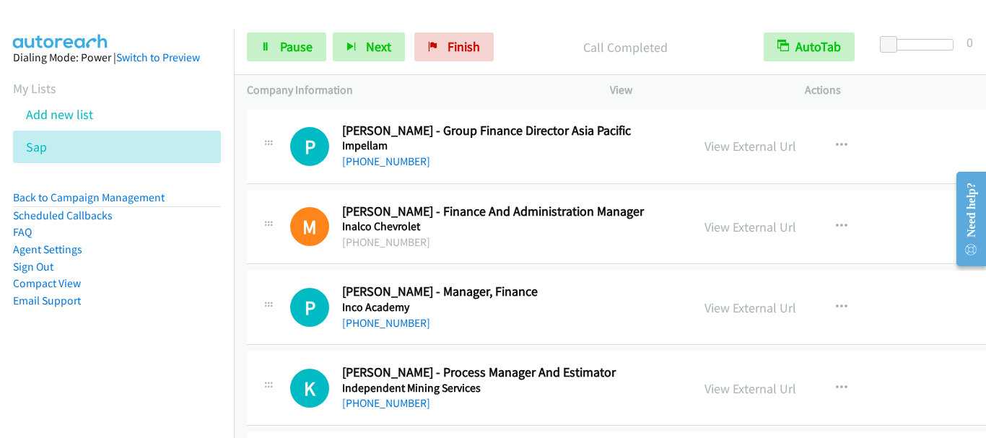
scroll to position [6426, 0]
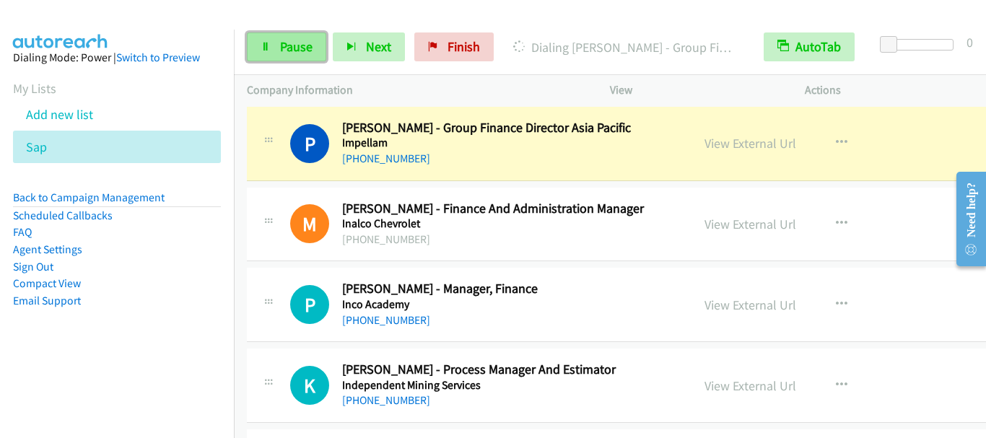
click at [282, 39] on span "Pause" at bounding box center [296, 46] width 32 height 17
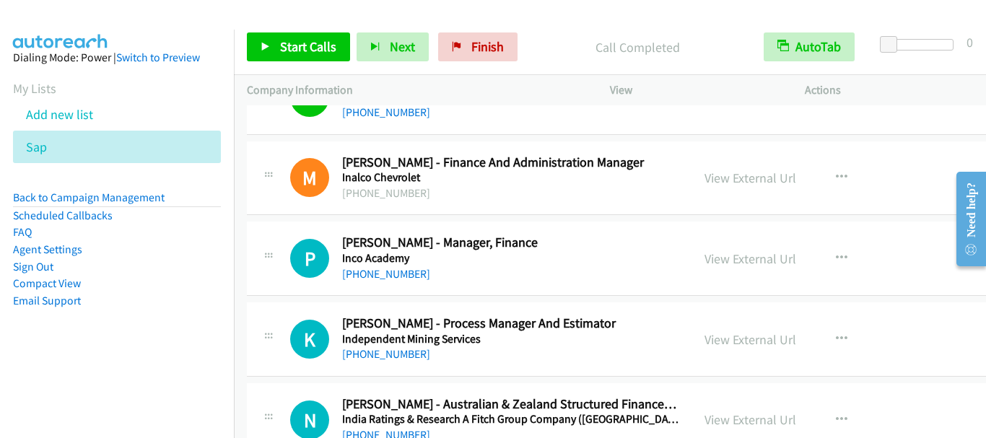
scroll to position [6499, 0]
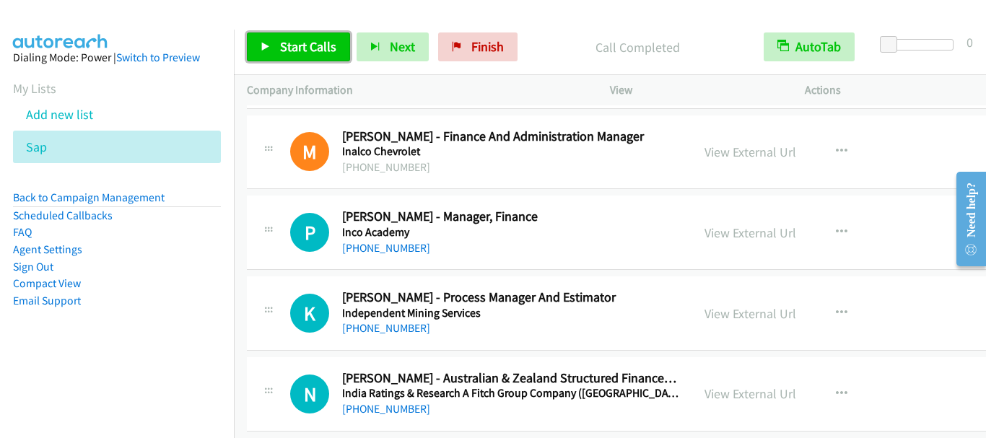
drag, startPoint x: 325, startPoint y: 40, endPoint x: 330, endPoint y: 56, distance: 16.7
click at [324, 40] on span "Start Calls" at bounding box center [308, 46] width 56 height 17
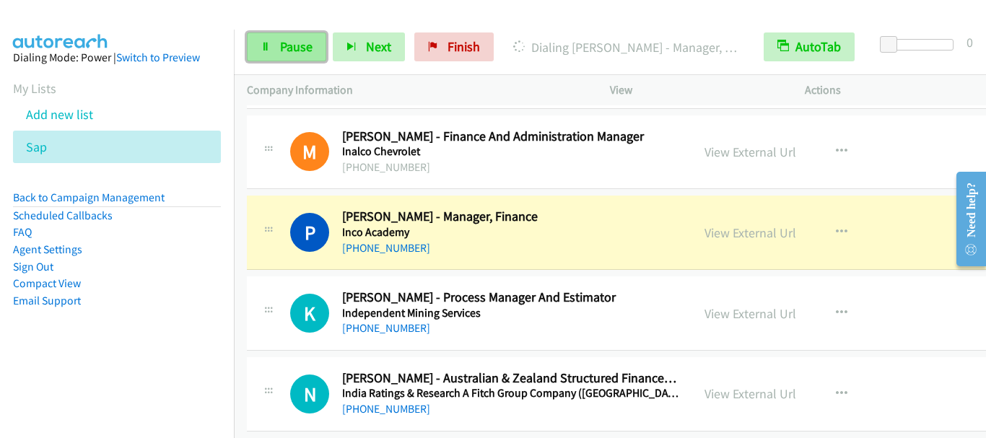
click at [288, 43] on span "Pause" at bounding box center [296, 46] width 32 height 17
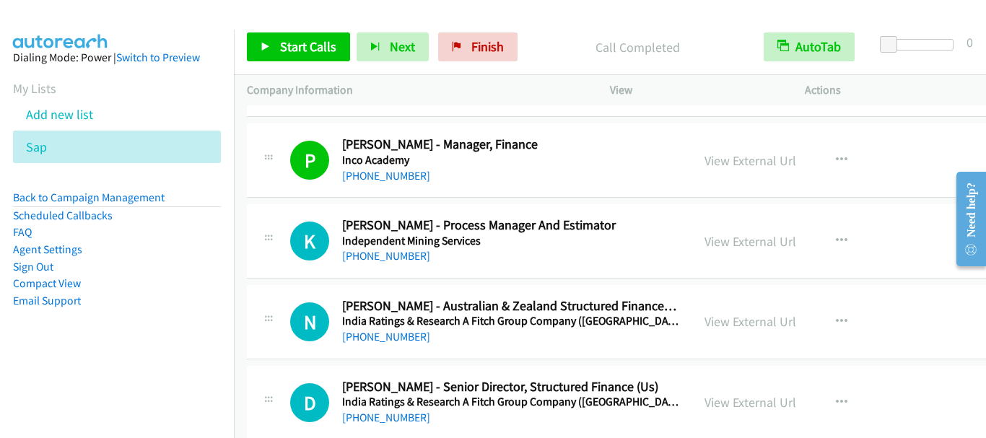
scroll to position [6643, 0]
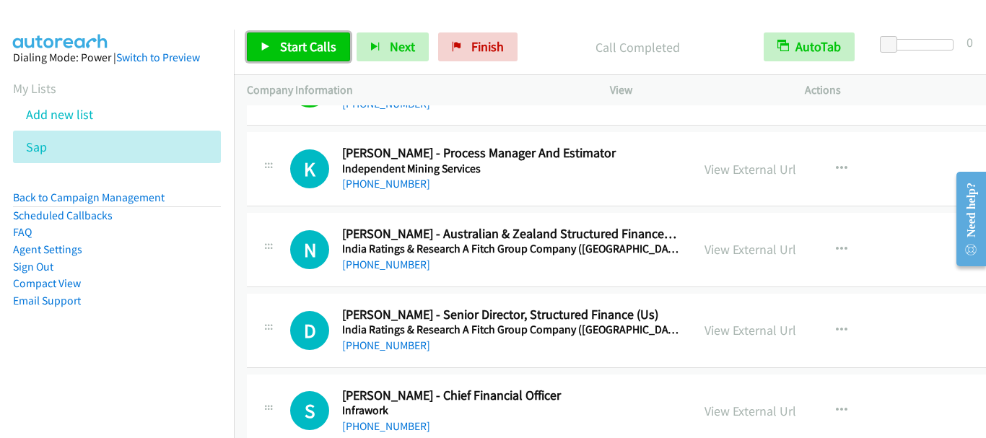
click at [318, 51] on span "Start Calls" at bounding box center [308, 46] width 56 height 17
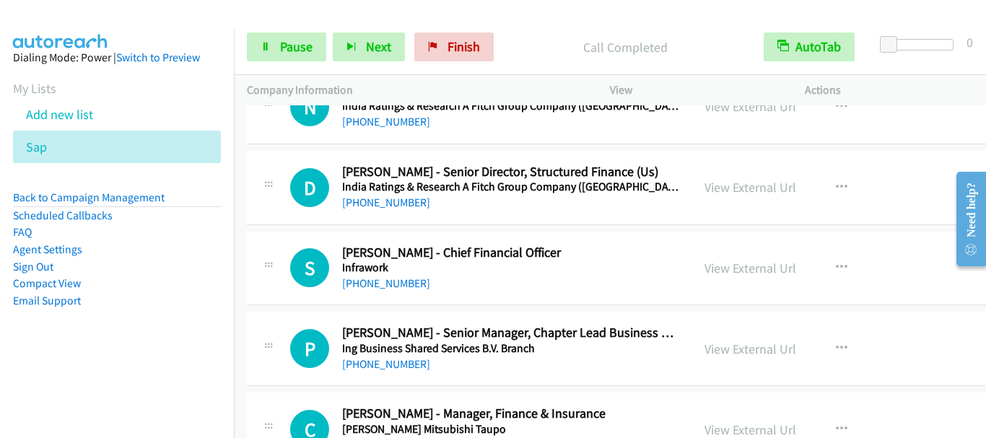
scroll to position [6787, 0]
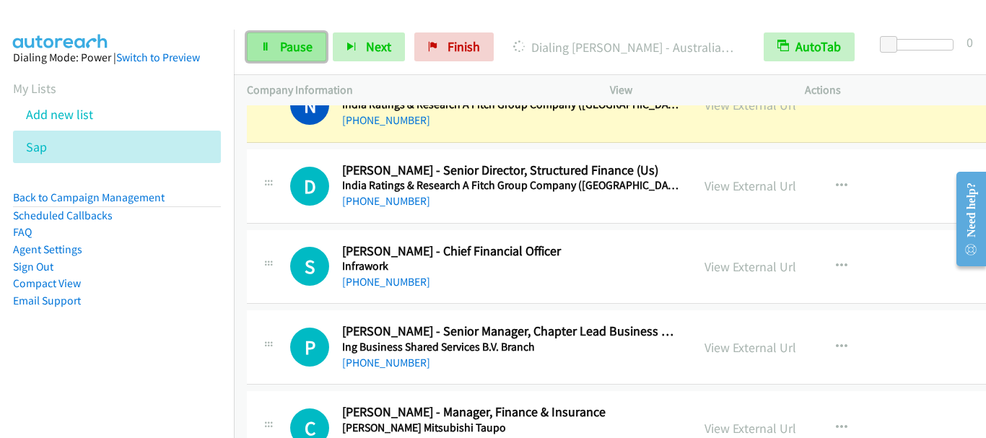
click at [293, 38] on link "Pause" at bounding box center [286, 46] width 79 height 29
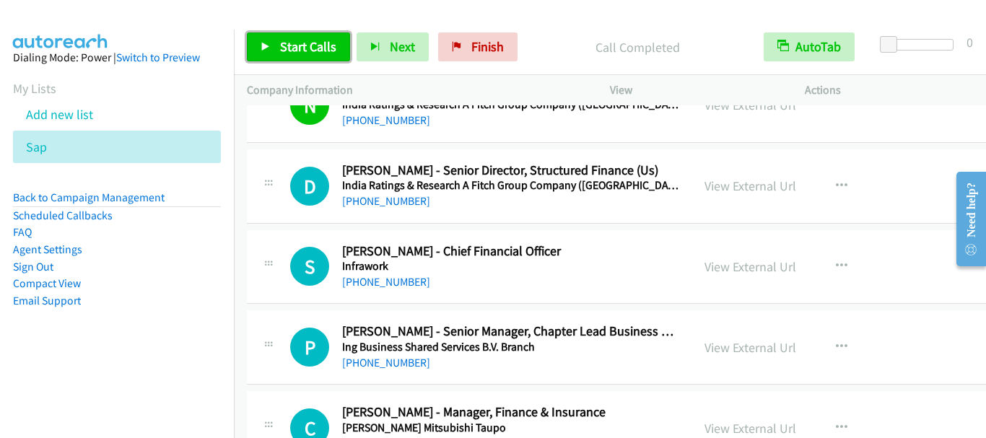
click at [308, 50] on span "Start Calls" at bounding box center [308, 46] width 56 height 17
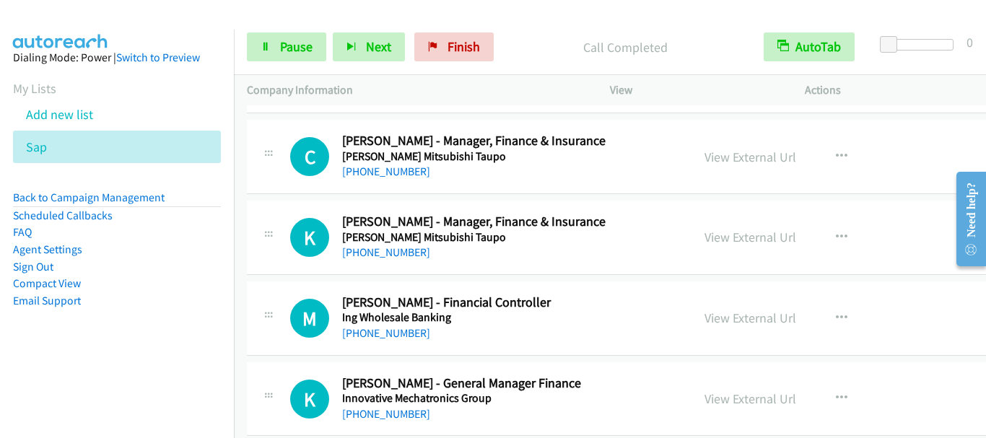
scroll to position [7076, 0]
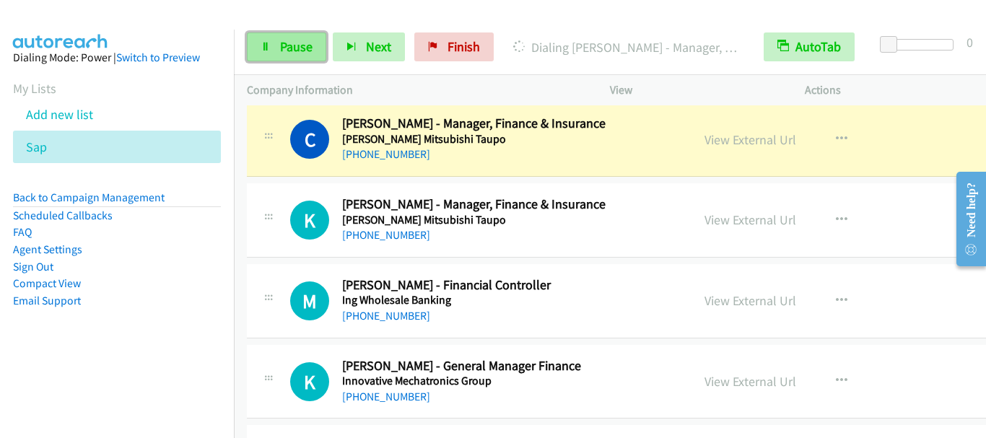
click at [292, 46] on span "Pause" at bounding box center [296, 46] width 32 height 17
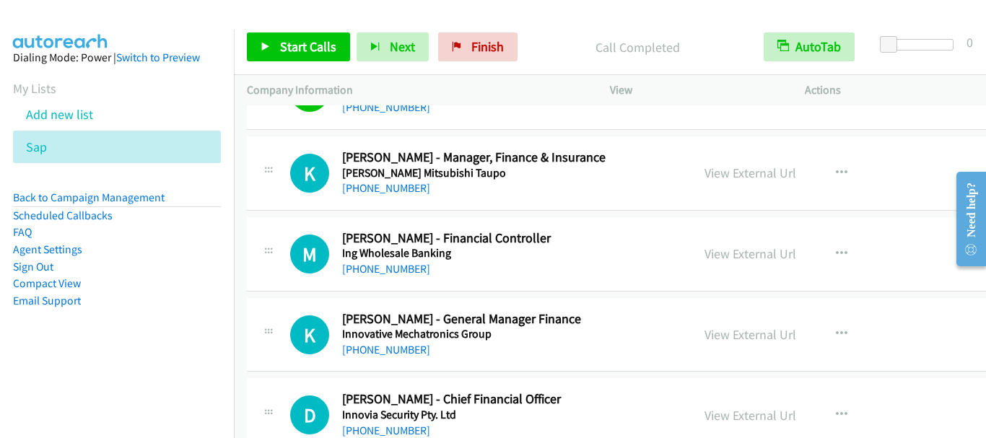
scroll to position [7148, 0]
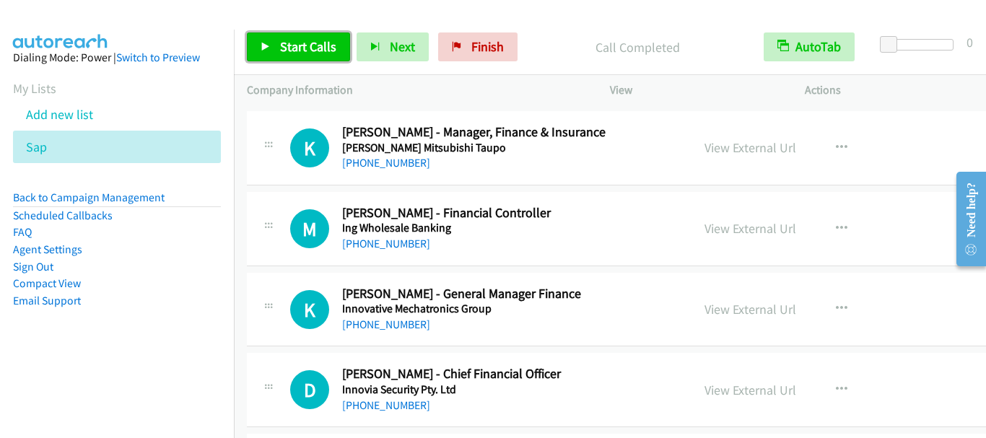
click at [303, 51] on span "Start Calls" at bounding box center [308, 46] width 56 height 17
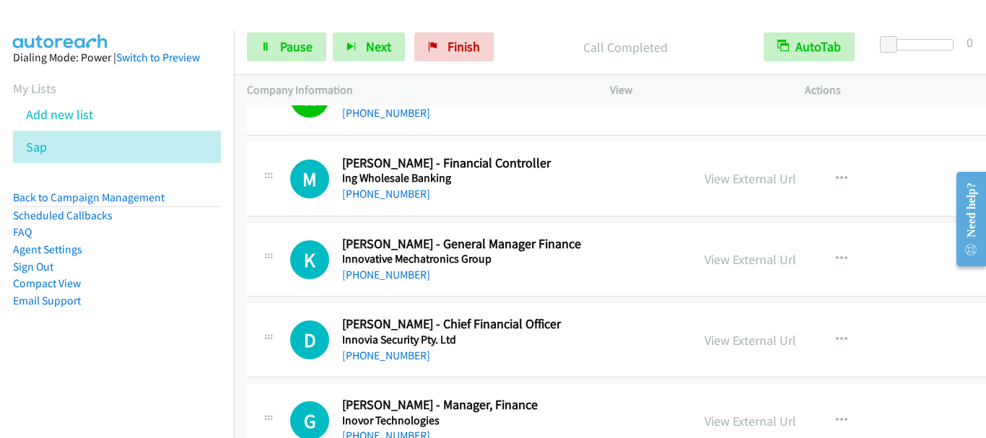
scroll to position [7221, 0]
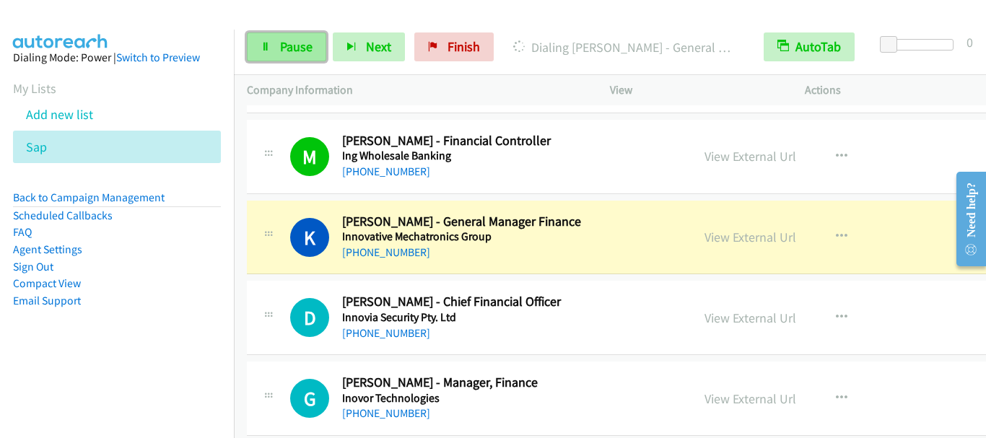
click at [300, 51] on span "Pause" at bounding box center [296, 46] width 32 height 17
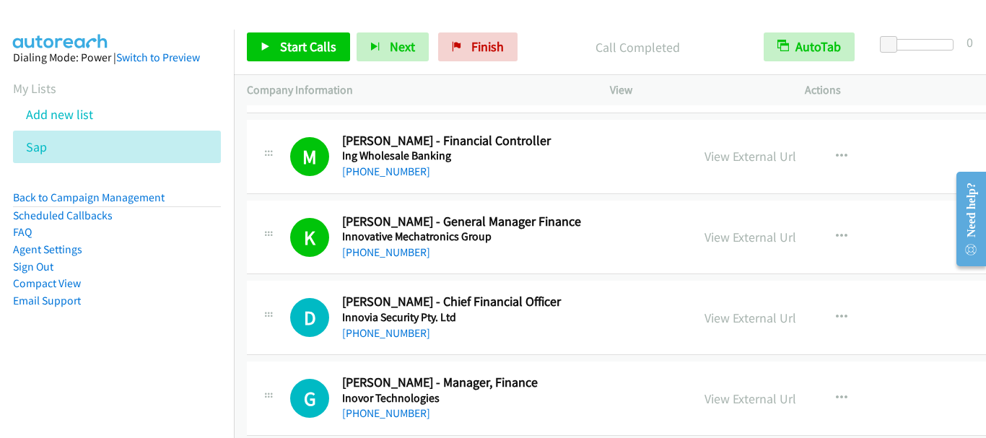
scroll to position [7293, 0]
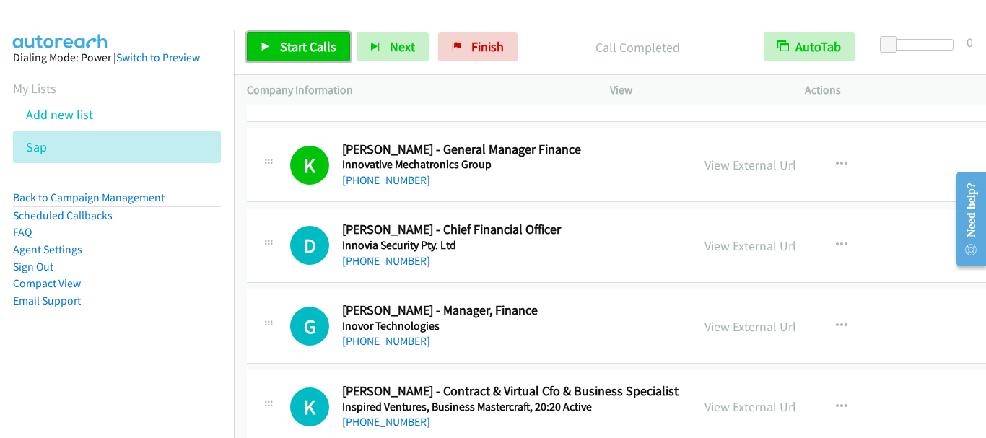
click at [322, 58] on link "Start Calls" at bounding box center [298, 46] width 103 height 29
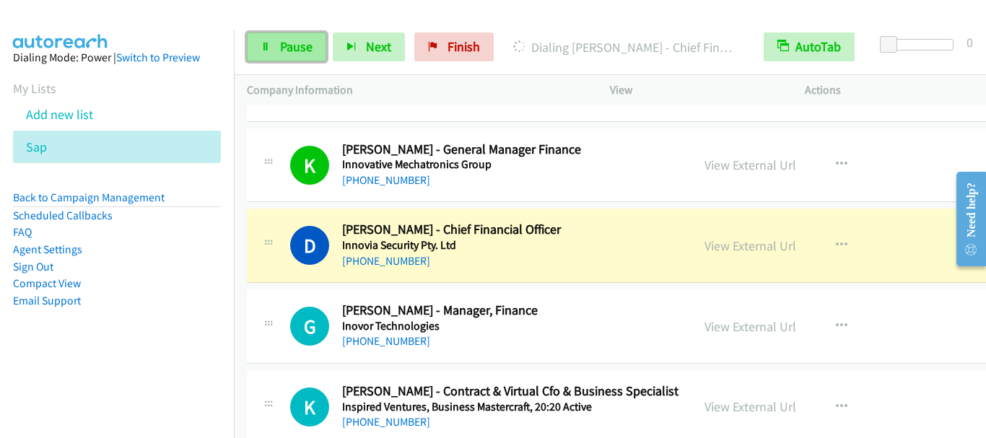
click at [292, 43] on span "Pause" at bounding box center [296, 46] width 32 height 17
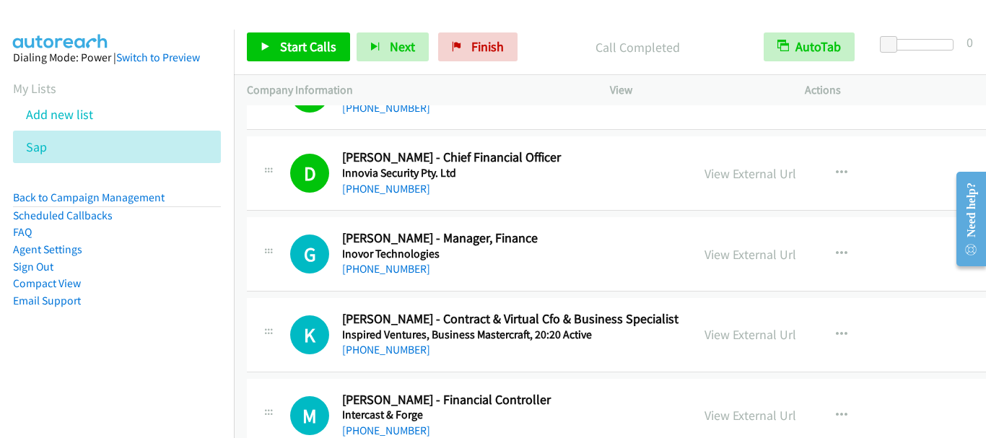
scroll to position [7437, 0]
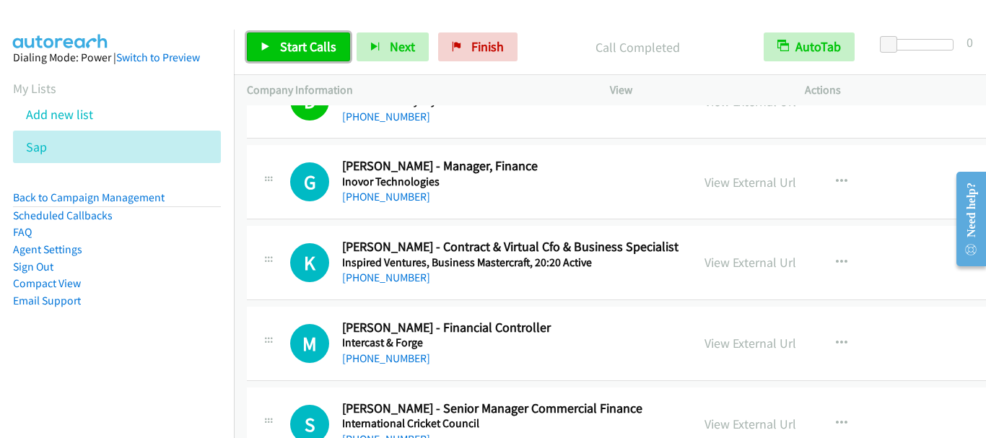
click at [315, 47] on span "Start Calls" at bounding box center [308, 46] width 56 height 17
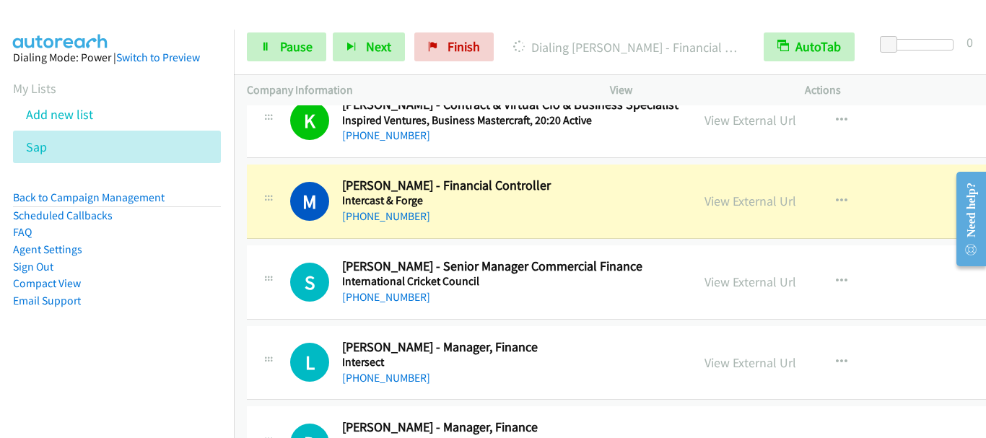
scroll to position [7582, 0]
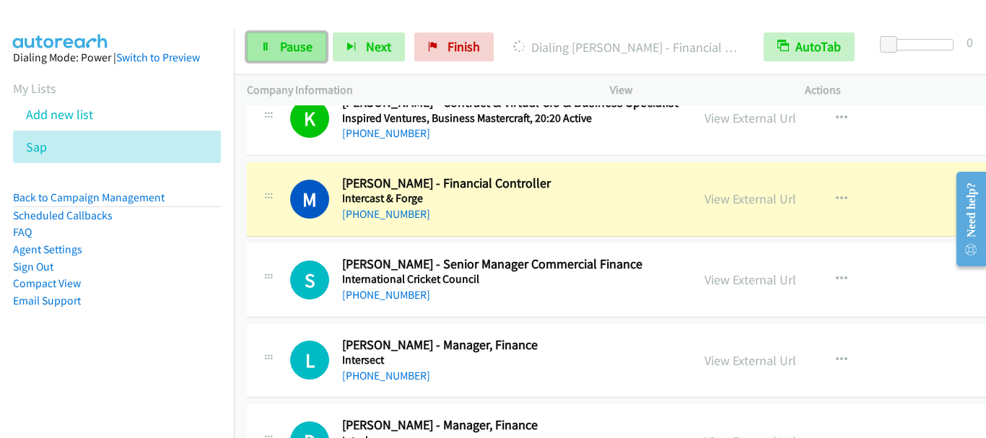
click at [301, 47] on span "Pause" at bounding box center [296, 46] width 32 height 17
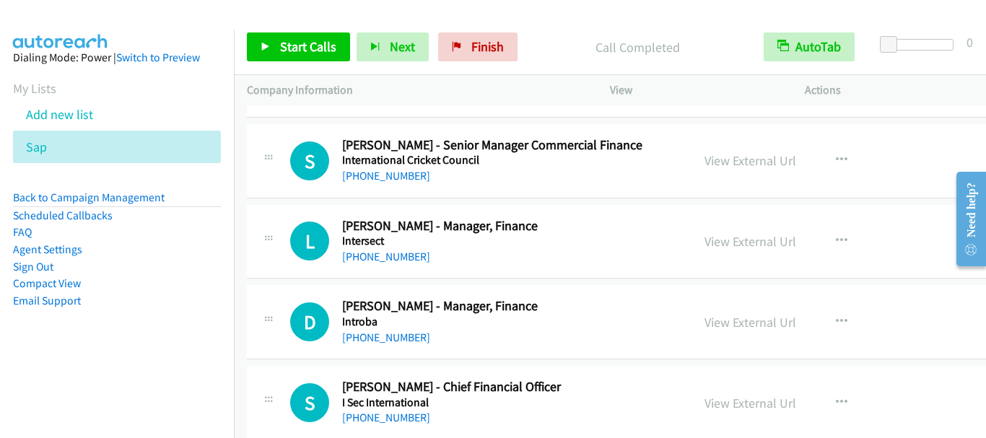
scroll to position [7726, 0]
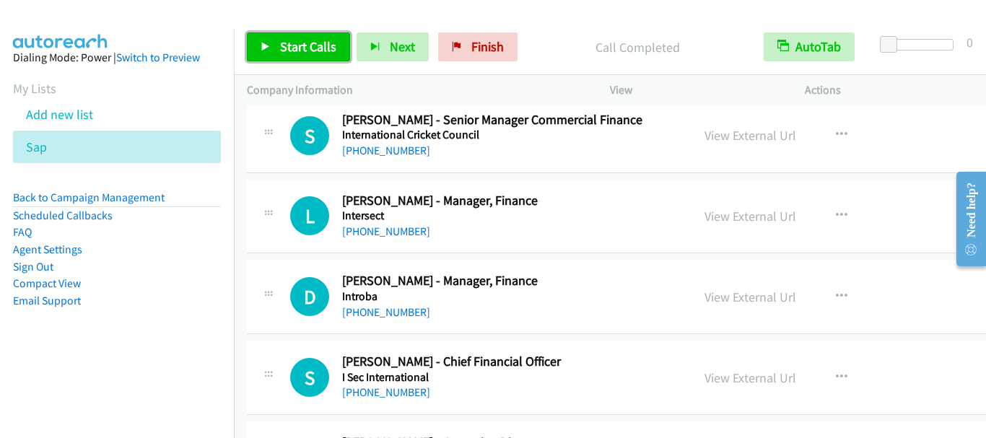
click at [298, 45] on span "Start Calls" at bounding box center [308, 46] width 56 height 17
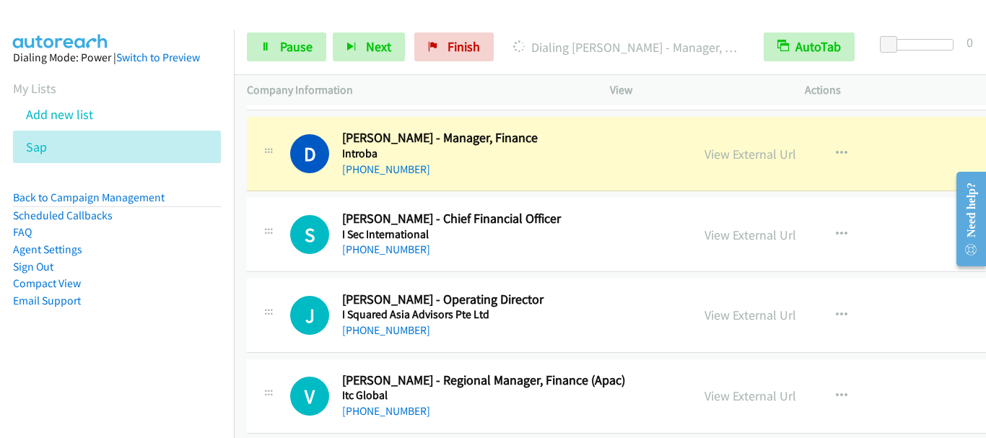
scroll to position [7870, 0]
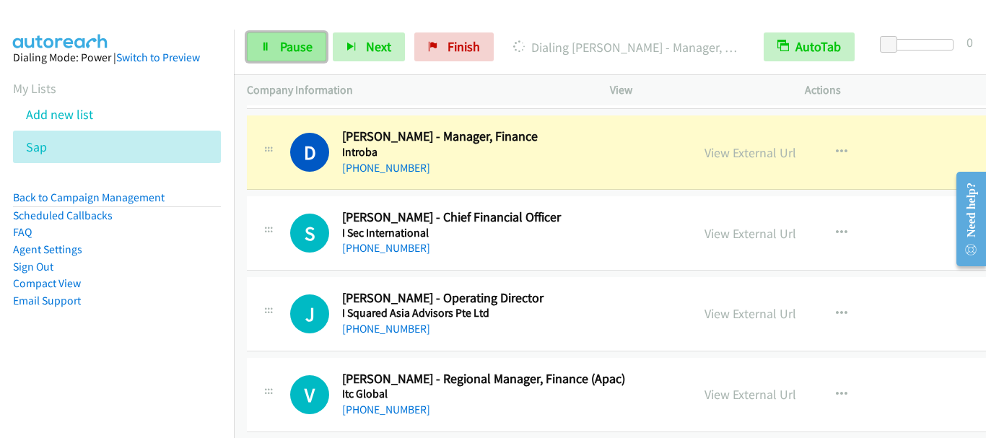
click at [295, 53] on span "Pause" at bounding box center [296, 46] width 32 height 17
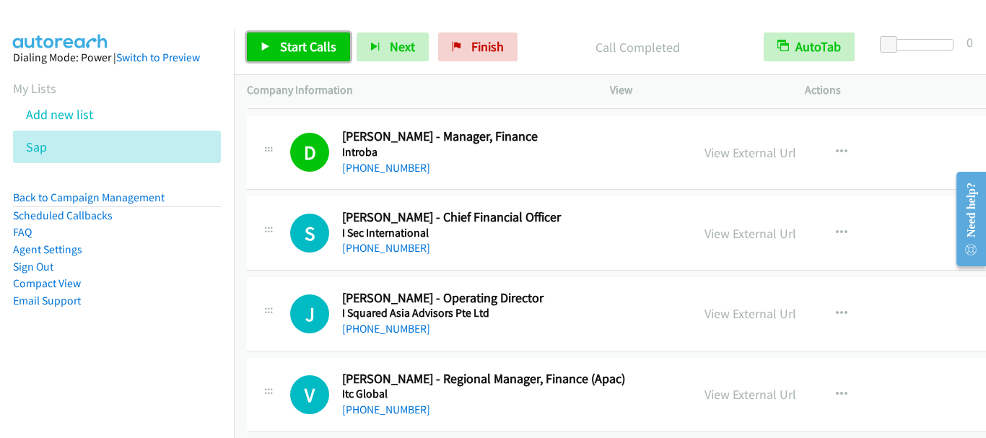
click at [303, 48] on span "Start Calls" at bounding box center [308, 46] width 56 height 17
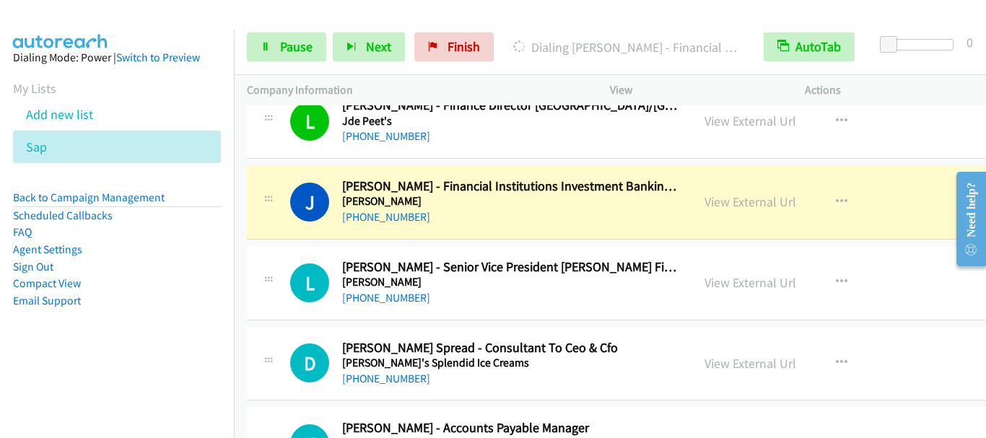
scroll to position [8881, 0]
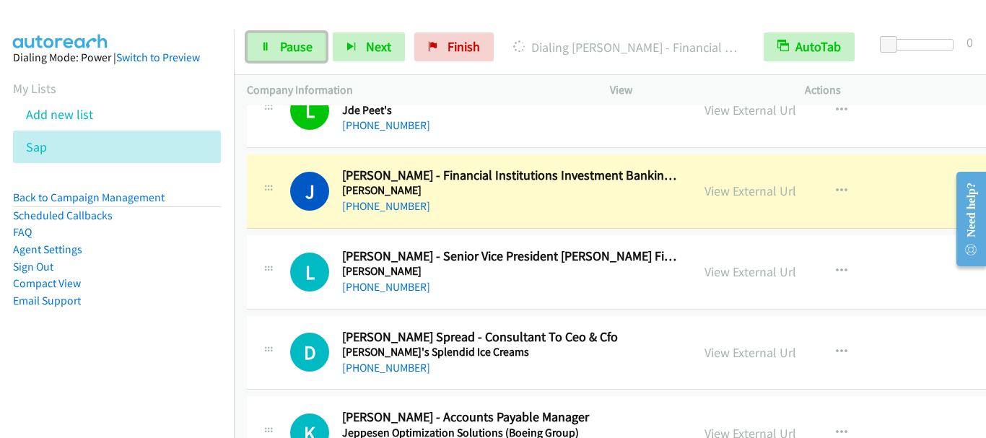
drag, startPoint x: 301, startPoint y: 56, endPoint x: 362, endPoint y: 4, distance: 79.4
click at [301, 55] on link "Pause" at bounding box center [286, 46] width 79 height 29
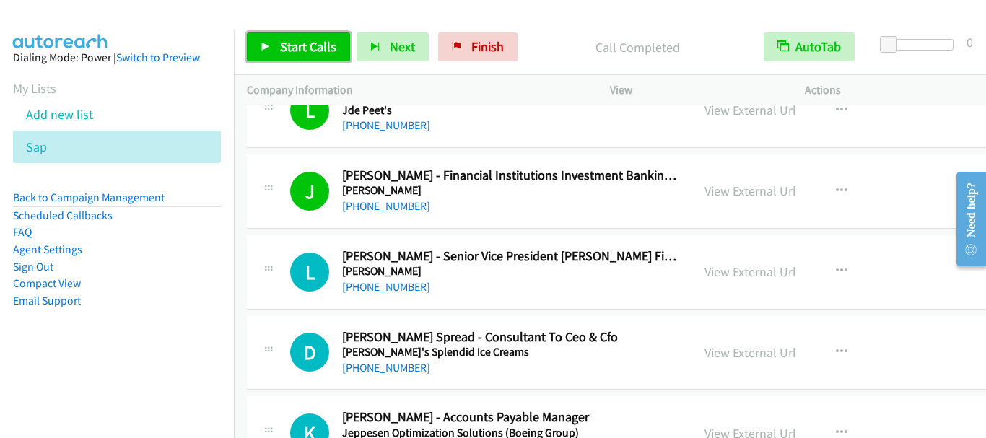
click at [291, 44] on span "Start Calls" at bounding box center [308, 46] width 56 height 17
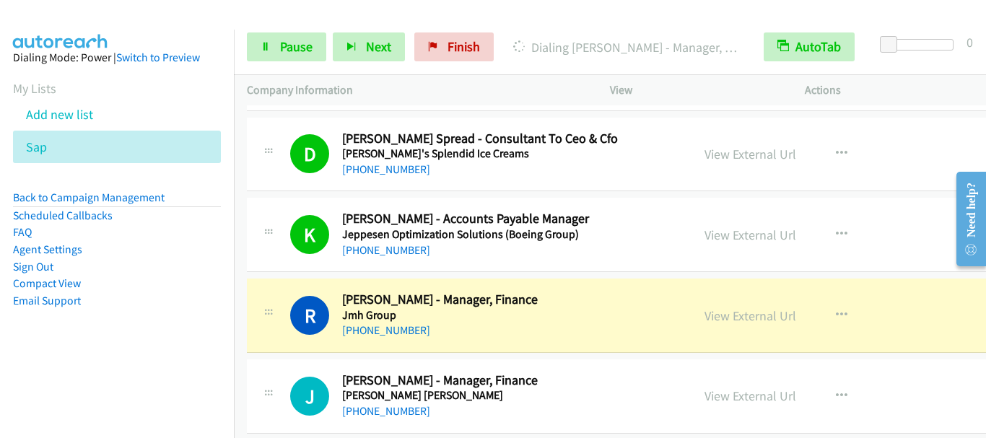
scroll to position [9170, 0]
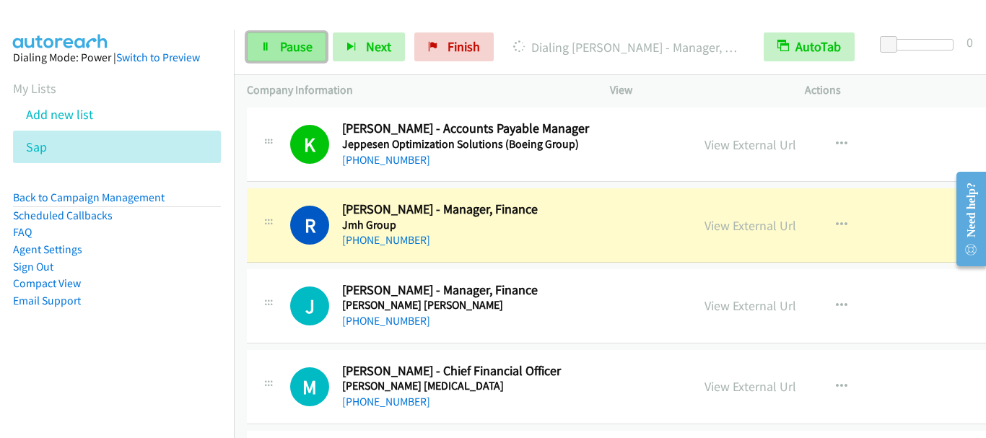
click at [296, 44] on span "Pause" at bounding box center [296, 46] width 32 height 17
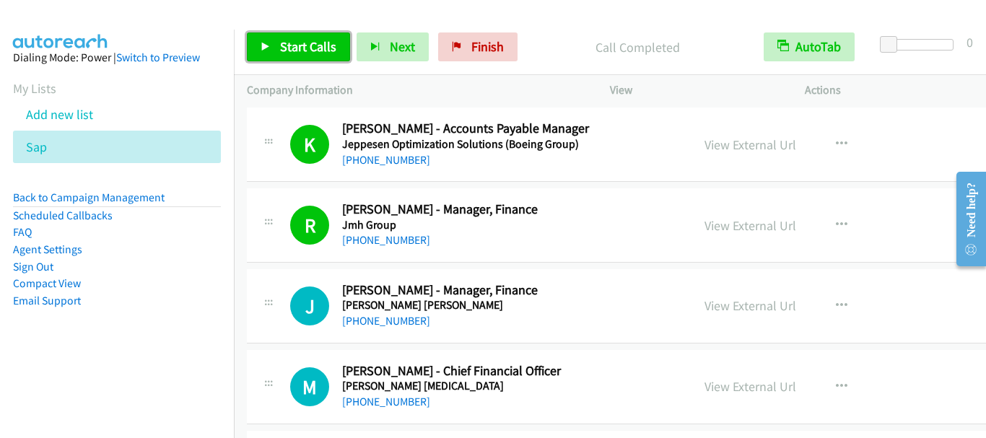
click at [303, 45] on span "Start Calls" at bounding box center [308, 46] width 56 height 17
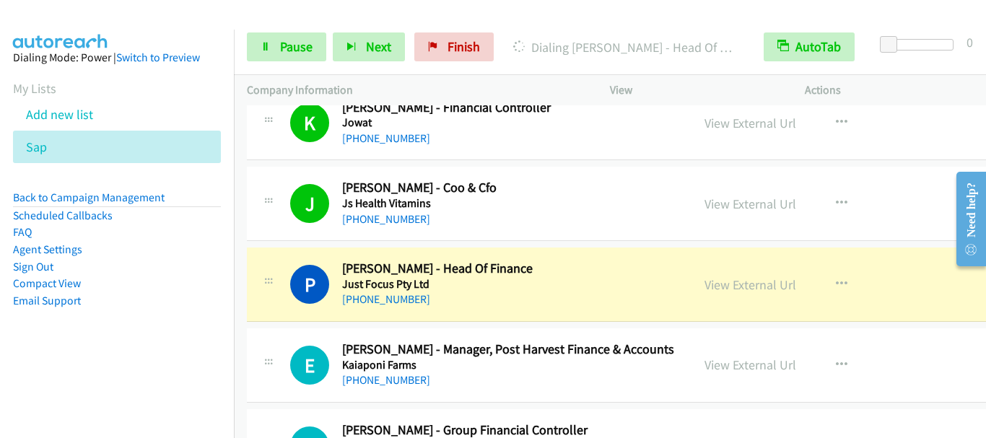
scroll to position [9531, 0]
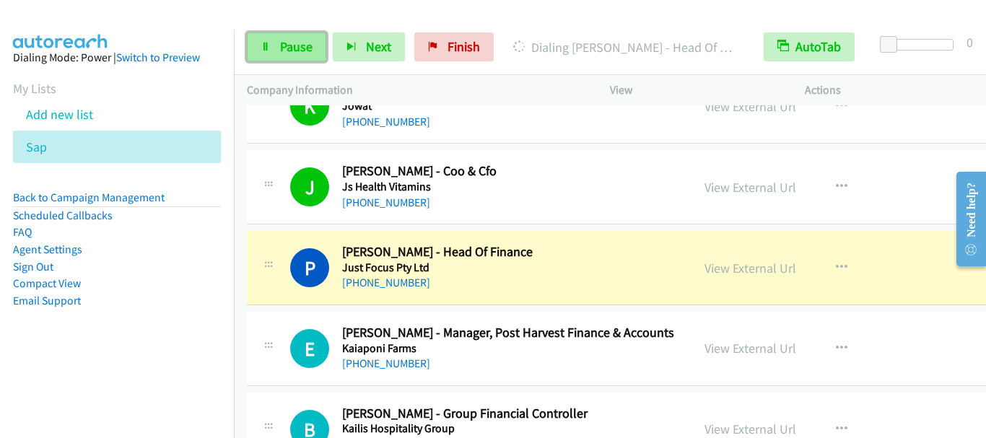
click at [298, 49] on span "Pause" at bounding box center [296, 46] width 32 height 17
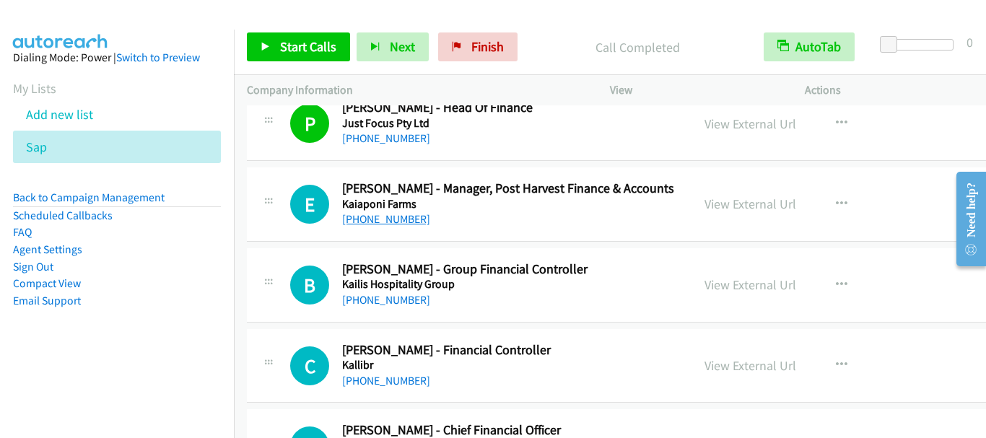
scroll to position [9748, 0]
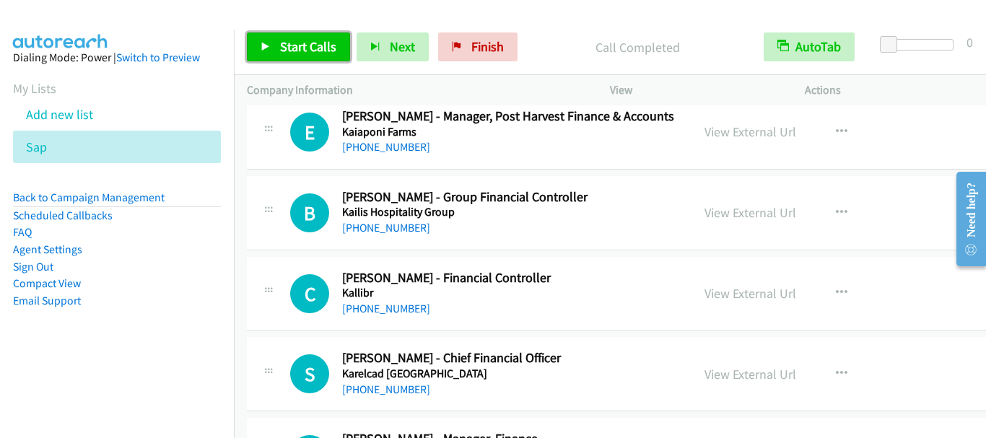
click at [305, 58] on link "Start Calls" at bounding box center [298, 46] width 103 height 29
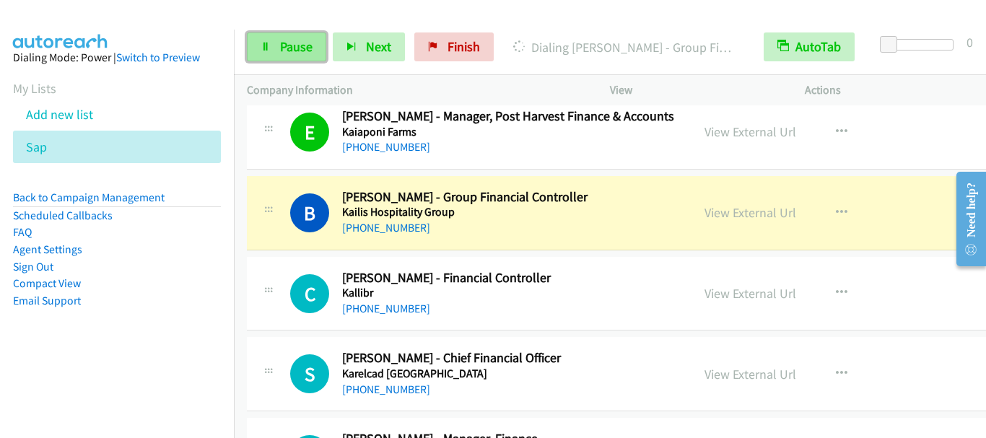
click at [301, 47] on span "Pause" at bounding box center [296, 46] width 32 height 17
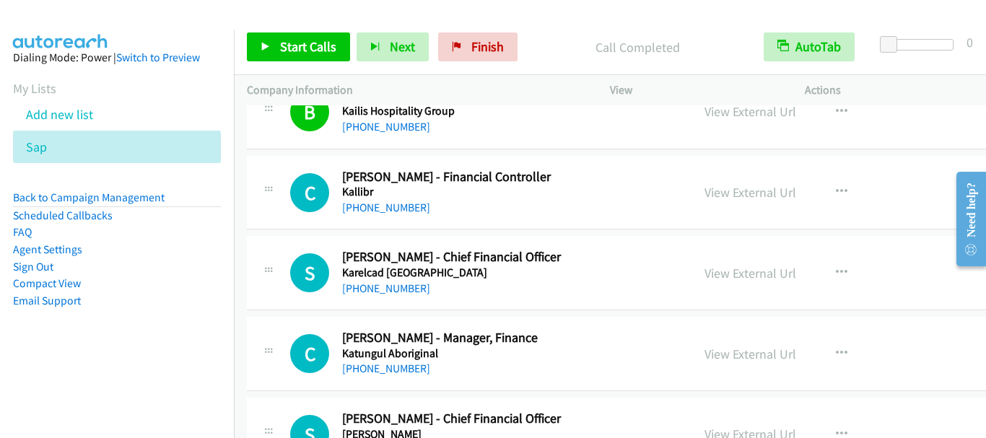
scroll to position [9892, 0]
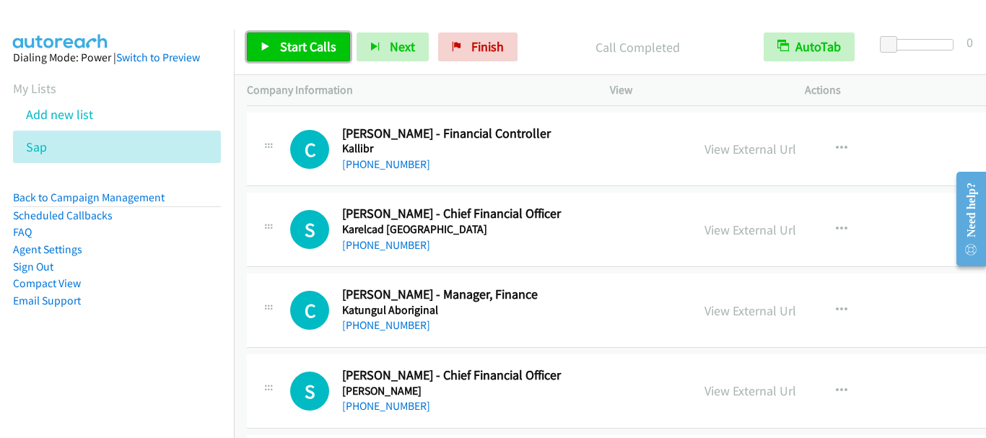
click at [298, 44] on span "Start Calls" at bounding box center [308, 46] width 56 height 17
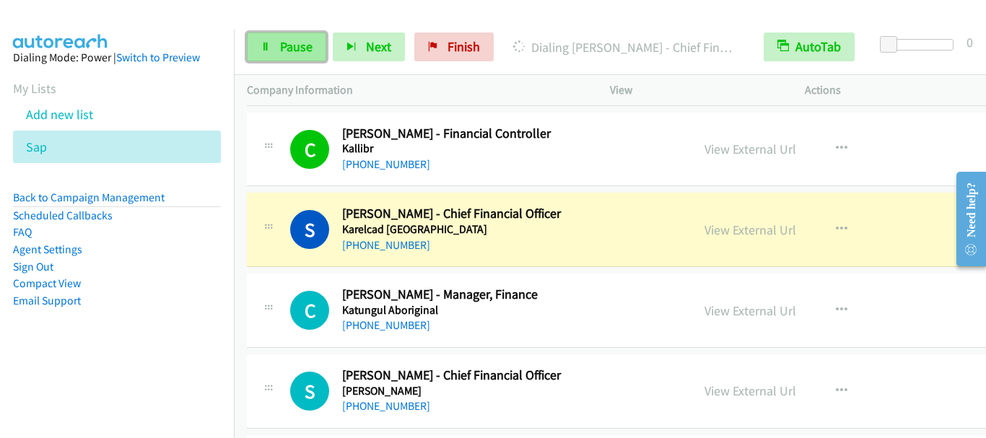
click at [292, 45] on span "Pause" at bounding box center [296, 46] width 32 height 17
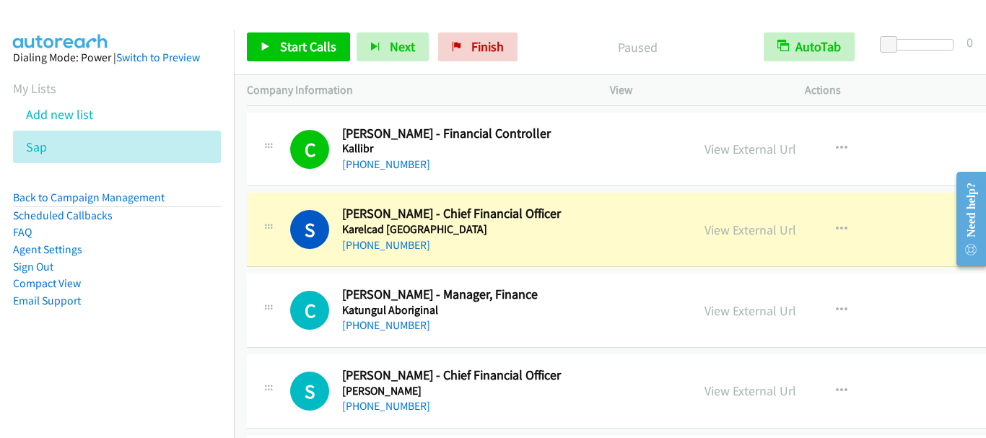
drag, startPoint x: 551, startPoint y: 31, endPoint x: 549, endPoint y: 22, distance: 9.5
click at [551, 31] on div "Start Calls Pause Next Finish Paused AutoTab AutoTab 0" at bounding box center [610, 47] width 752 height 56
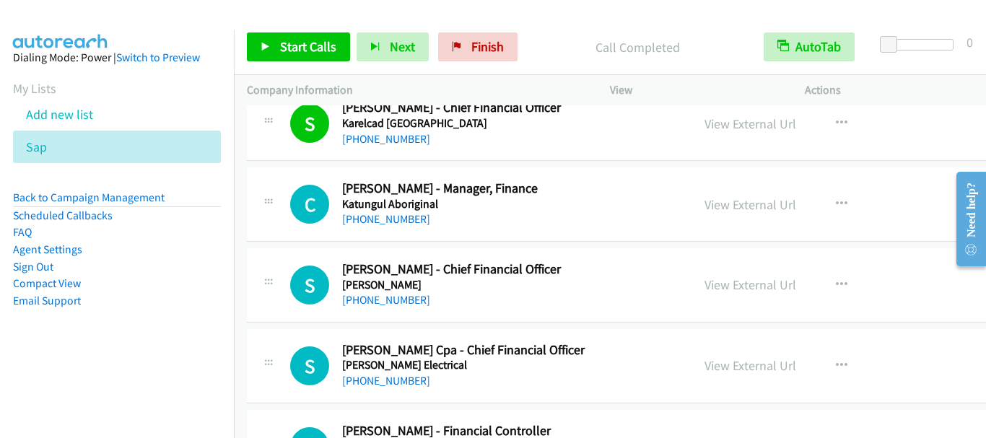
scroll to position [10037, 0]
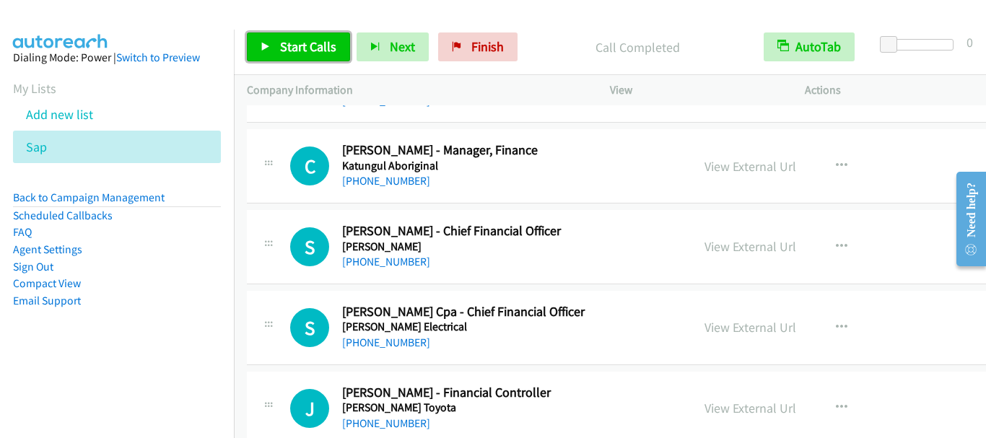
click at [308, 51] on span "Start Calls" at bounding box center [308, 46] width 56 height 17
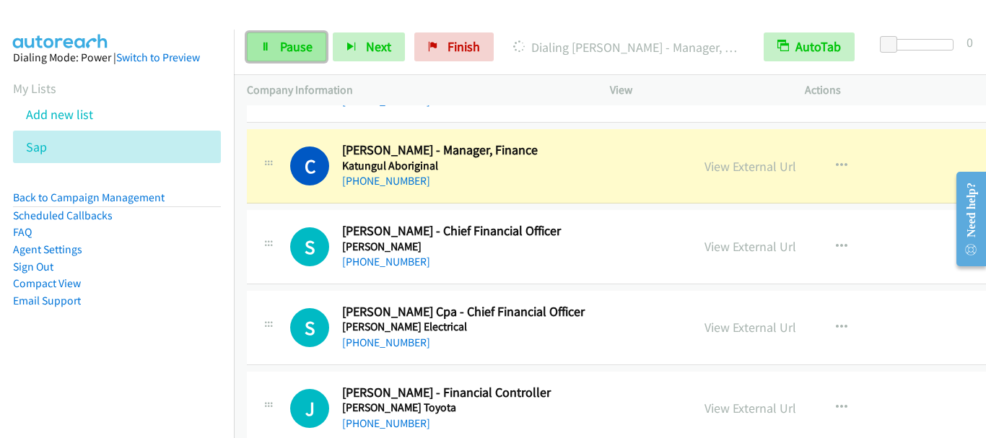
click at [273, 45] on link "Pause" at bounding box center [286, 46] width 79 height 29
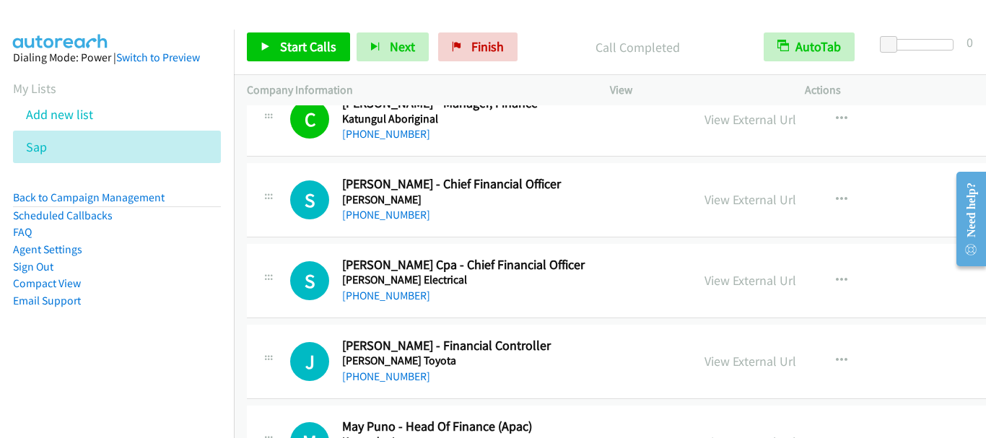
scroll to position [10109, 0]
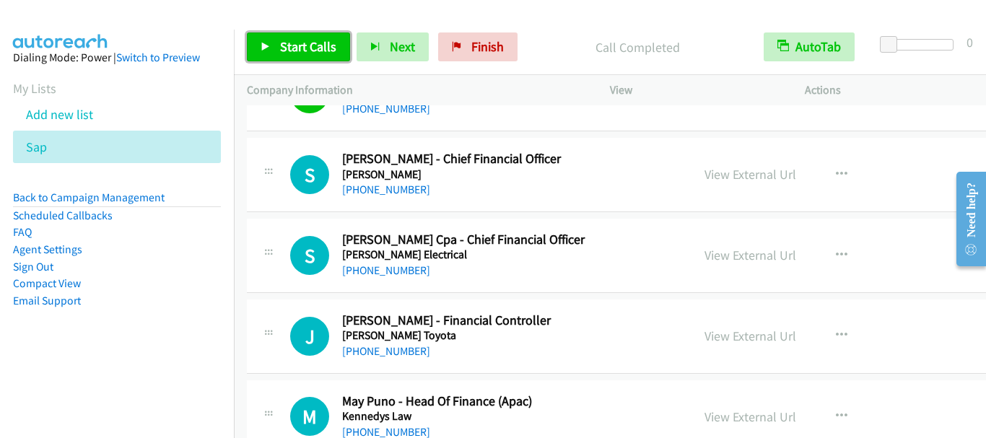
click at [309, 48] on span "Start Calls" at bounding box center [308, 46] width 56 height 17
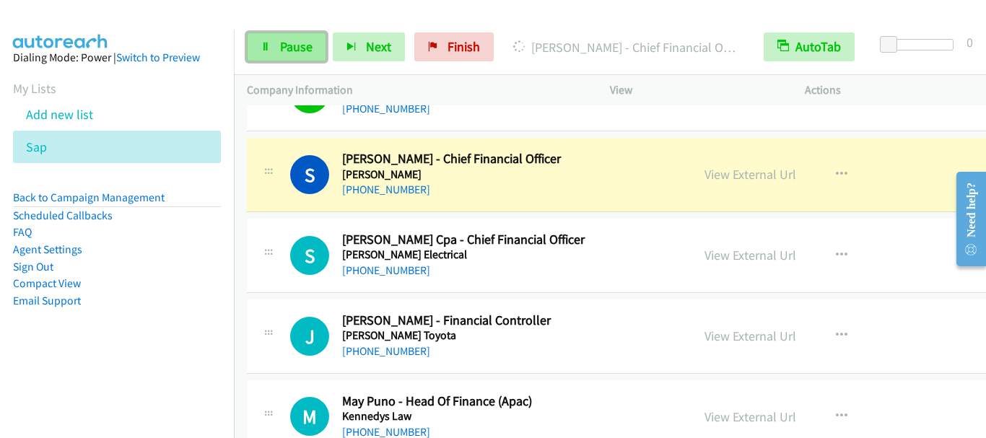
click at [283, 50] on span "Pause" at bounding box center [296, 46] width 32 height 17
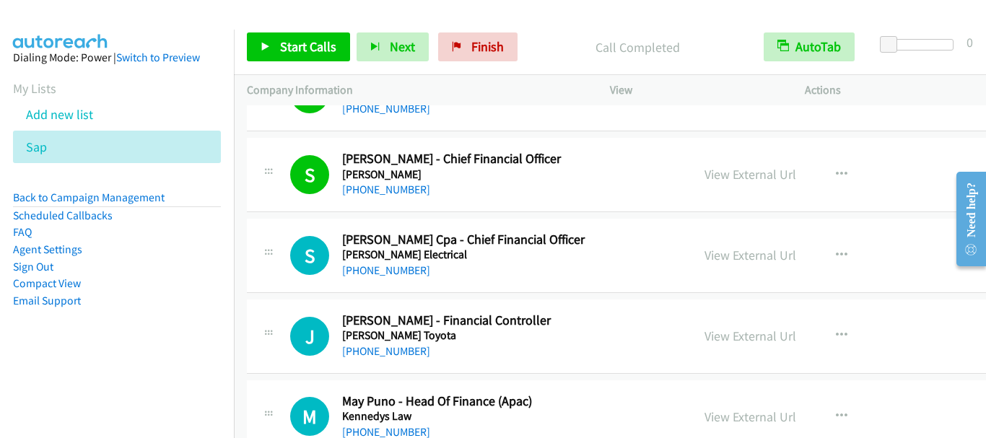
scroll to position [10181, 0]
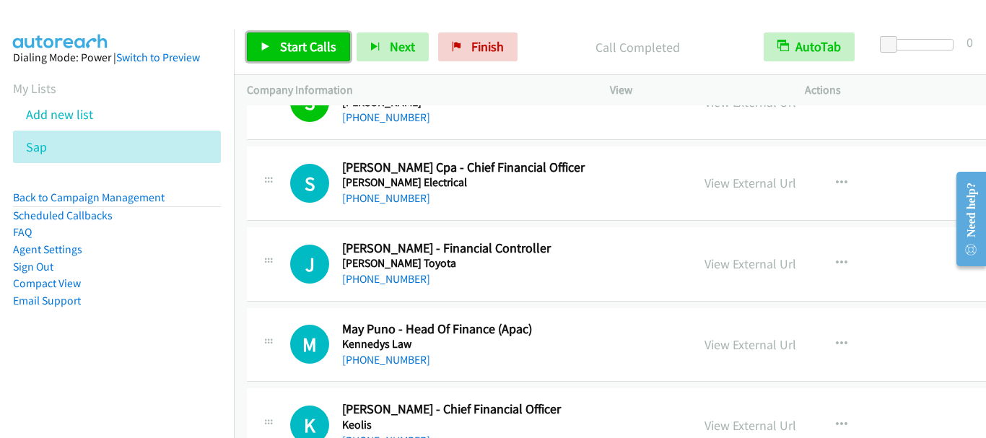
click at [305, 45] on span "Start Calls" at bounding box center [308, 46] width 56 height 17
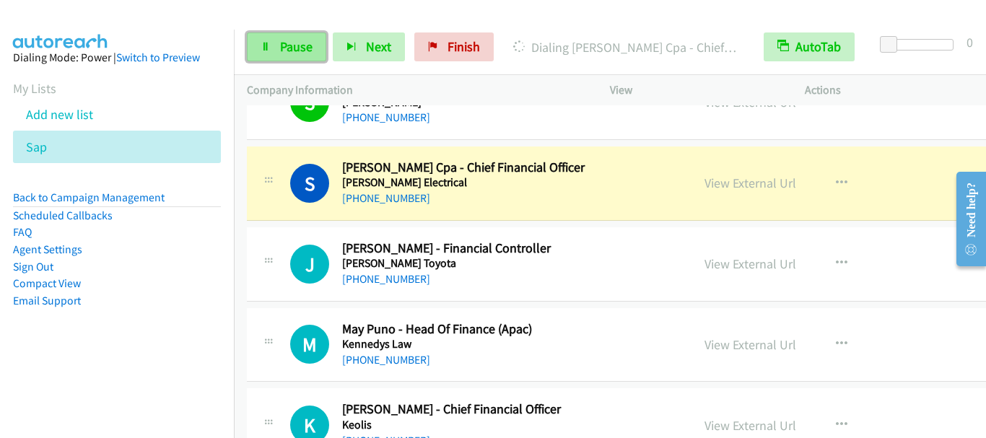
drag, startPoint x: 303, startPoint y: 55, endPoint x: 318, endPoint y: 58, distance: 16.1
click at [302, 55] on link "Pause" at bounding box center [286, 46] width 79 height 29
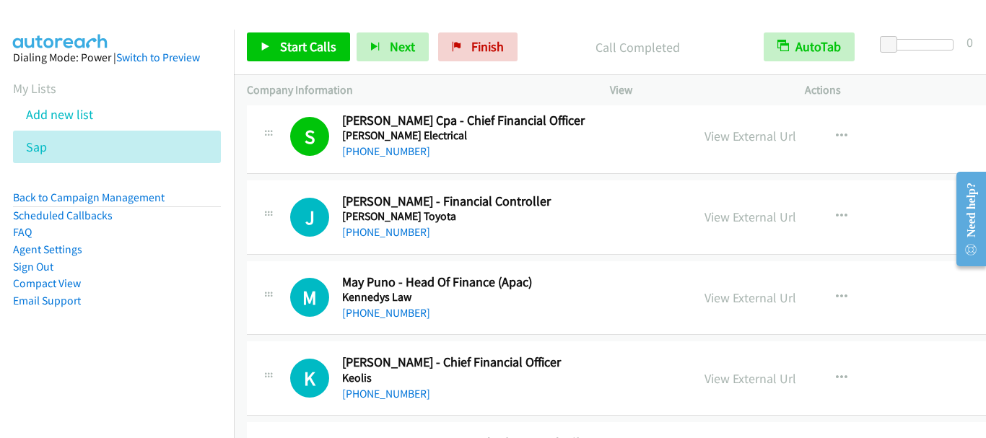
scroll to position [10253, 0]
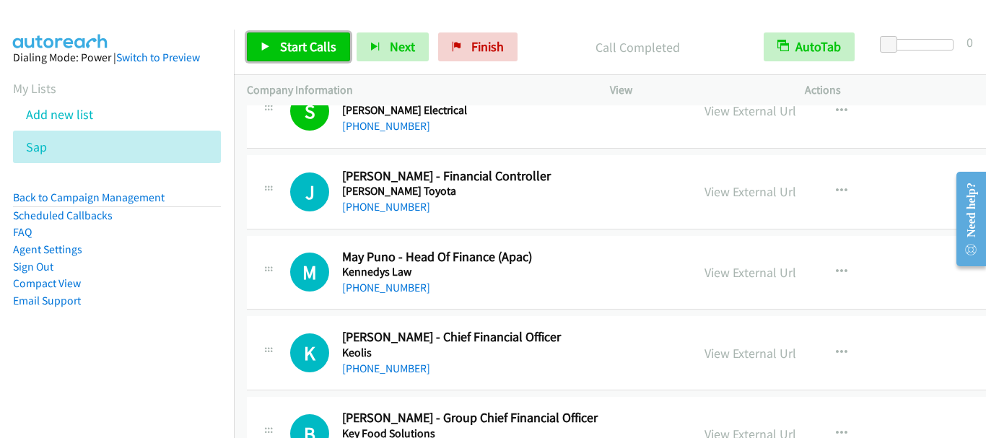
click at [300, 43] on span "Start Calls" at bounding box center [308, 46] width 56 height 17
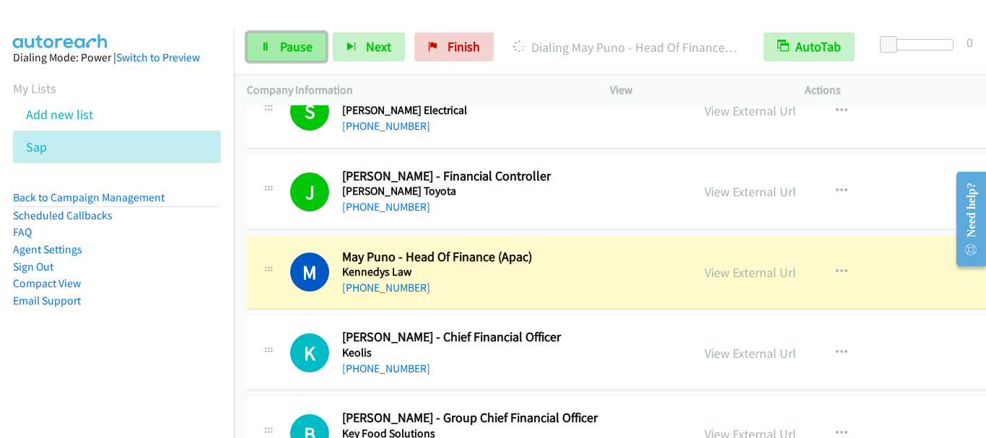
click at [284, 43] on span "Pause" at bounding box center [296, 46] width 32 height 17
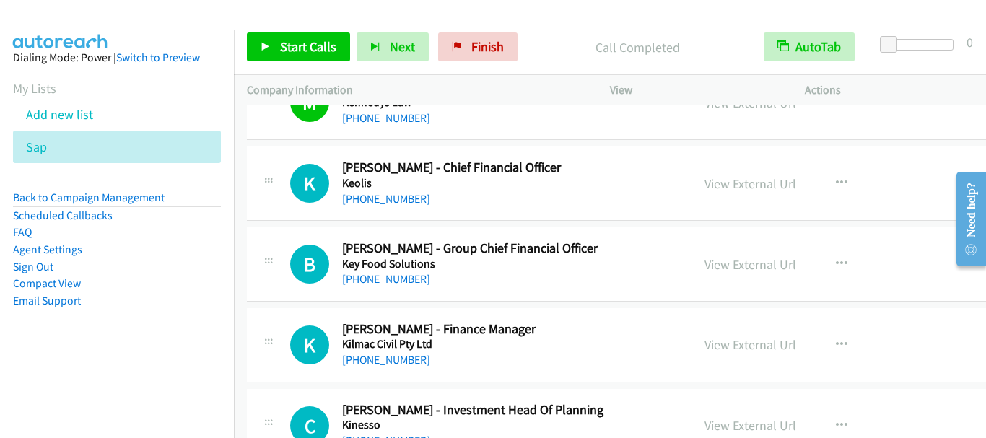
scroll to position [10398, 0]
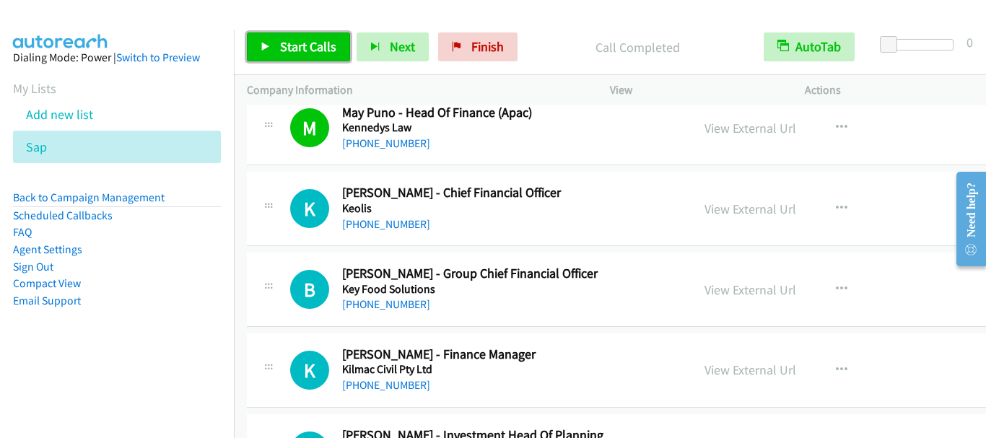
click at [287, 40] on span "Start Calls" at bounding box center [308, 46] width 56 height 17
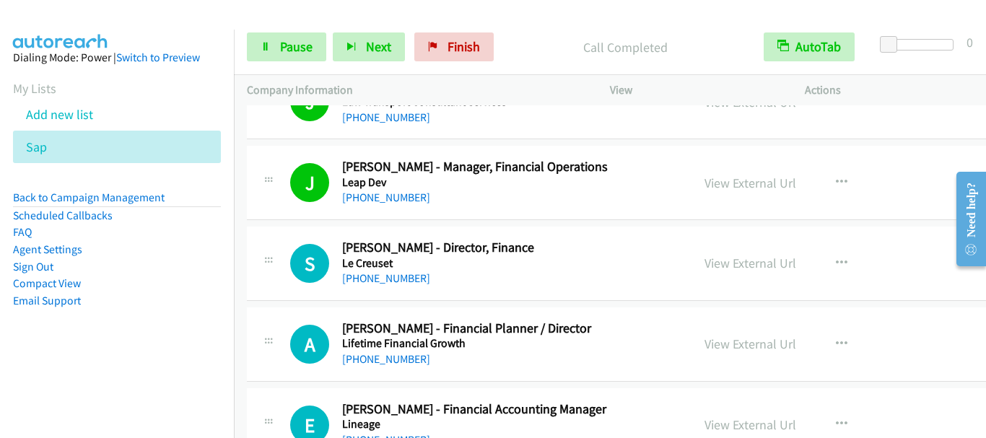
scroll to position [11409, 0]
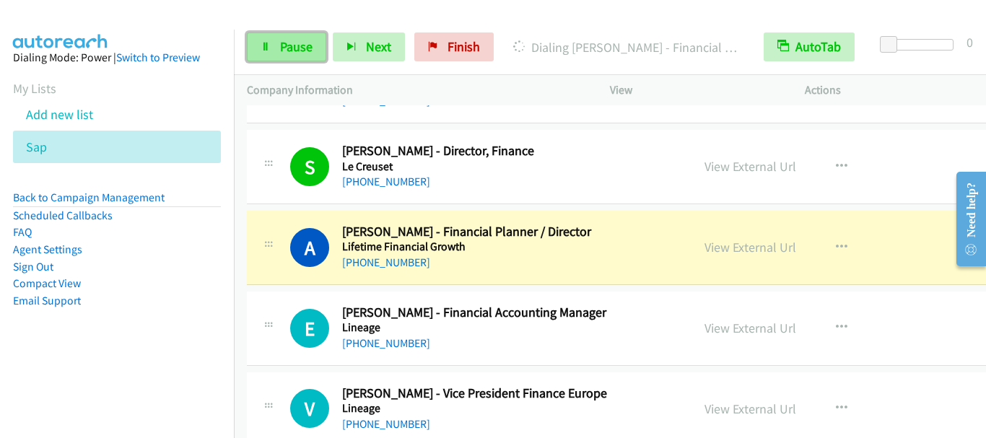
click at [285, 45] on span "Pause" at bounding box center [296, 46] width 32 height 17
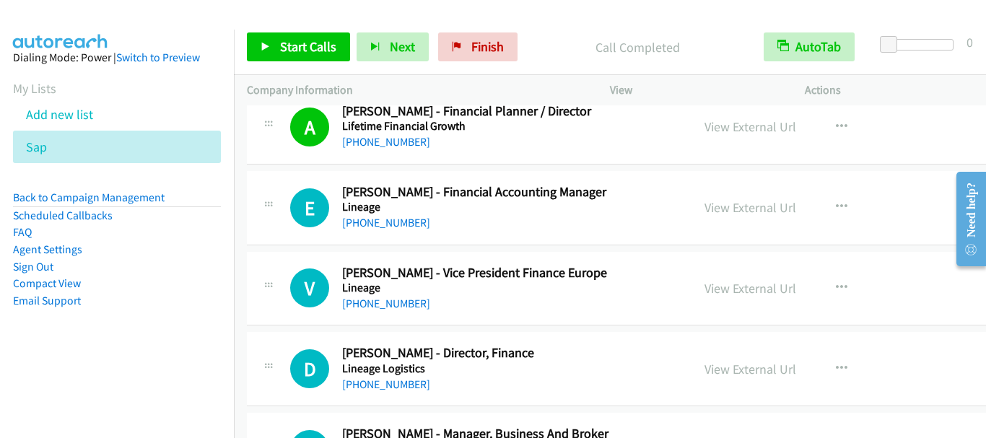
scroll to position [11553, 0]
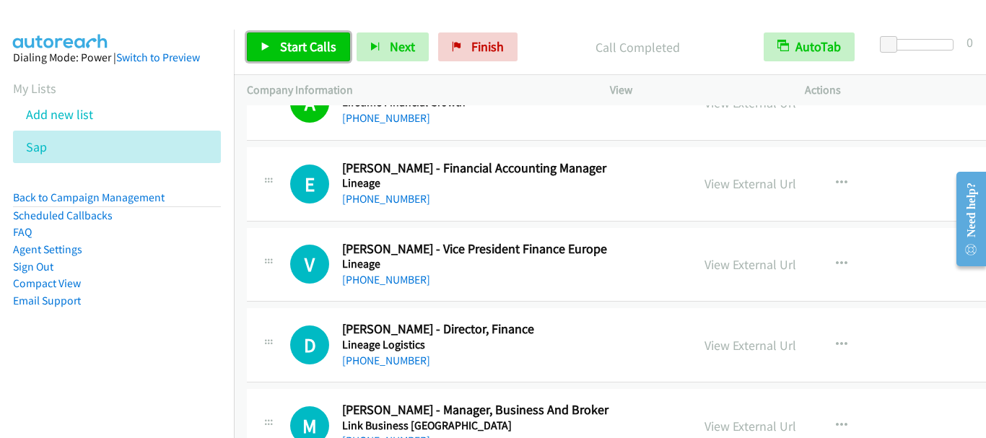
click at [319, 48] on span "Start Calls" at bounding box center [308, 46] width 56 height 17
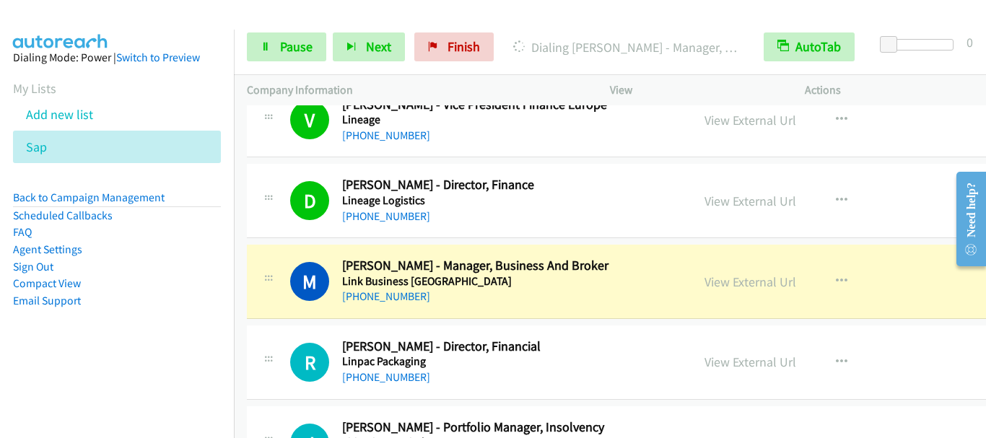
scroll to position [11770, 0]
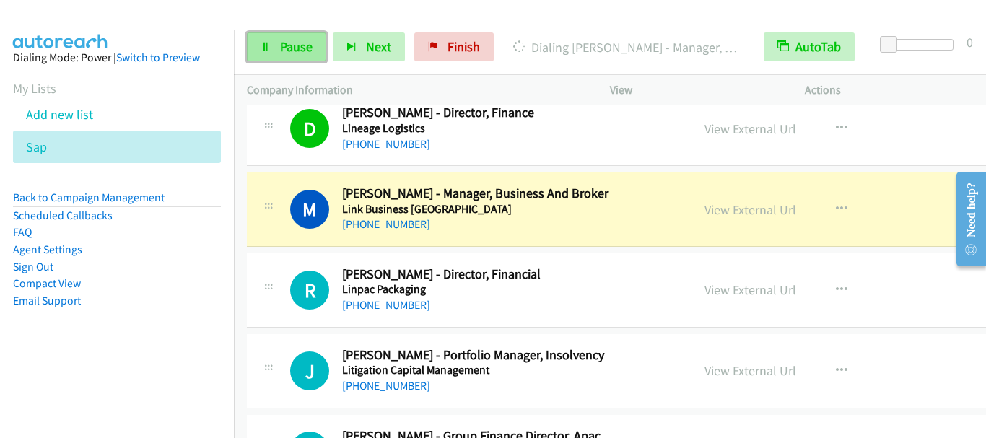
click at [290, 51] on span "Pause" at bounding box center [296, 46] width 32 height 17
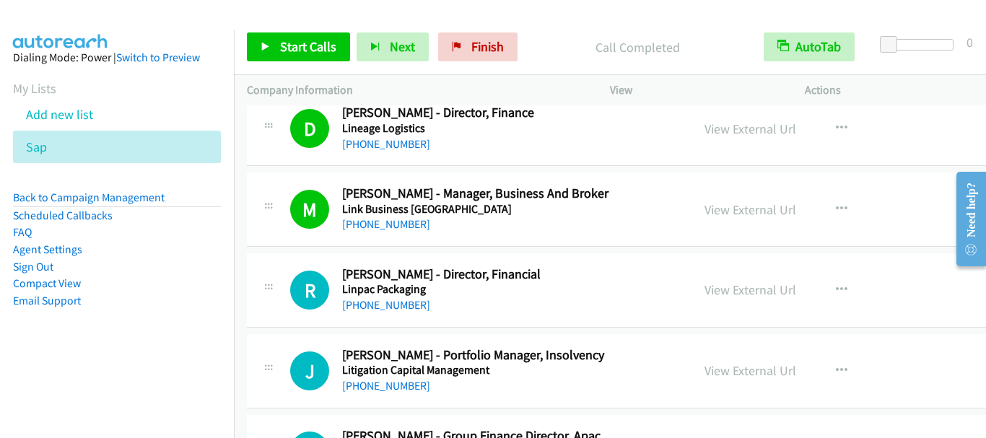
scroll to position [11842, 0]
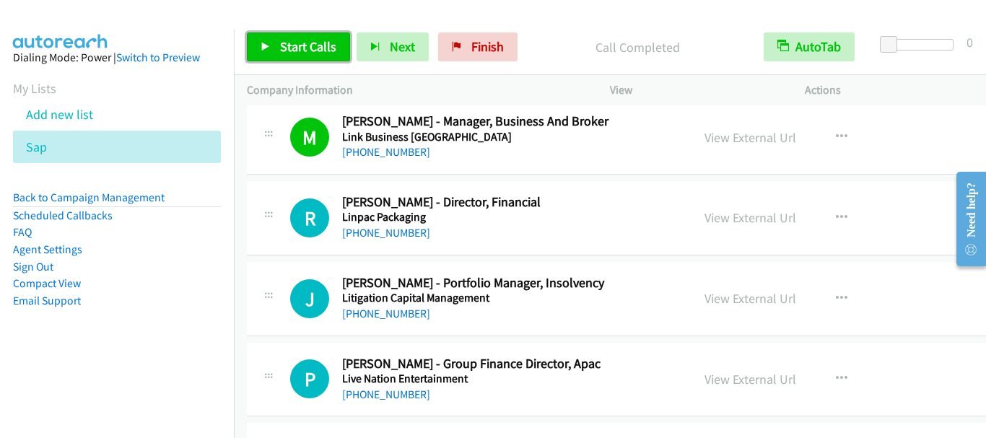
click at [291, 40] on span "Start Calls" at bounding box center [308, 46] width 56 height 17
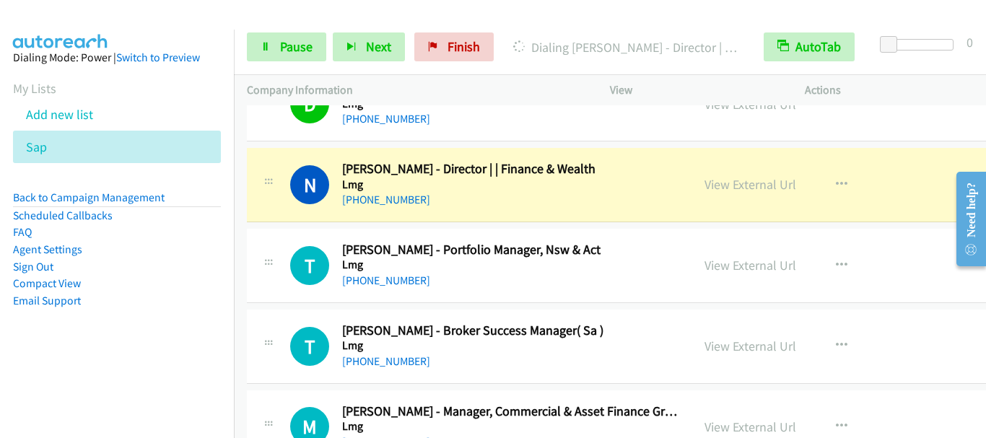
scroll to position [12708, 0]
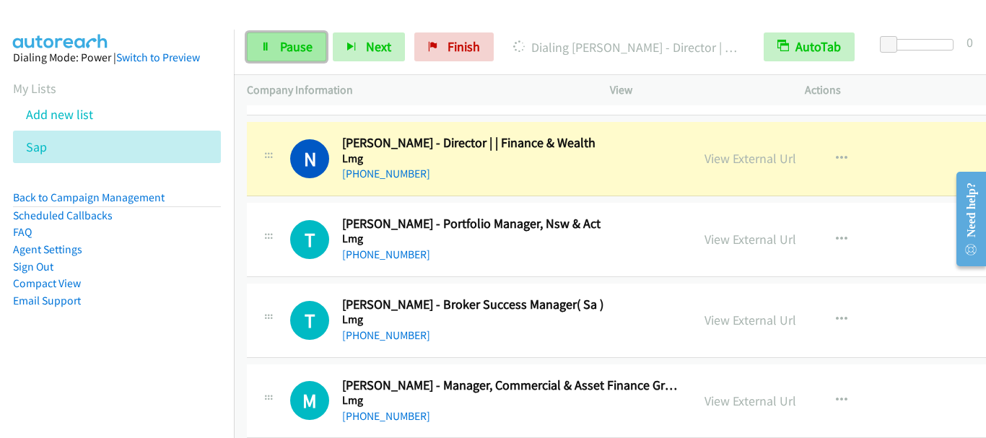
click at [287, 43] on span "Pause" at bounding box center [296, 46] width 32 height 17
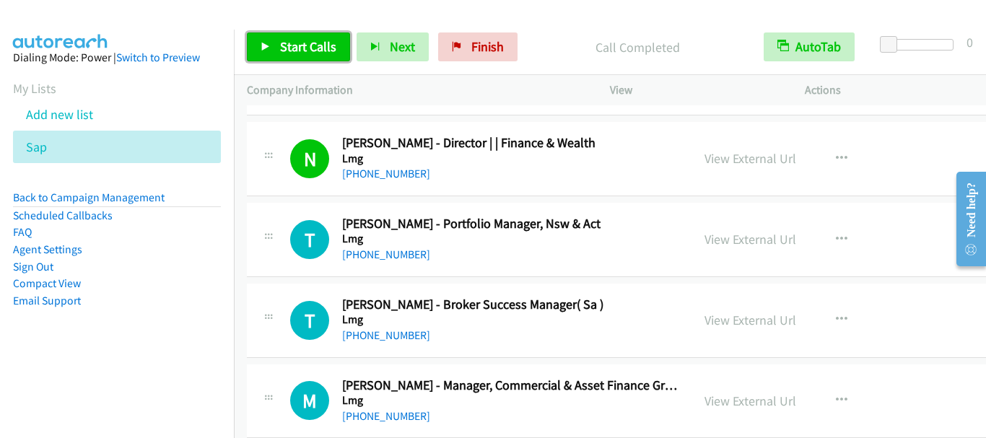
click at [282, 51] on span "Start Calls" at bounding box center [308, 46] width 56 height 17
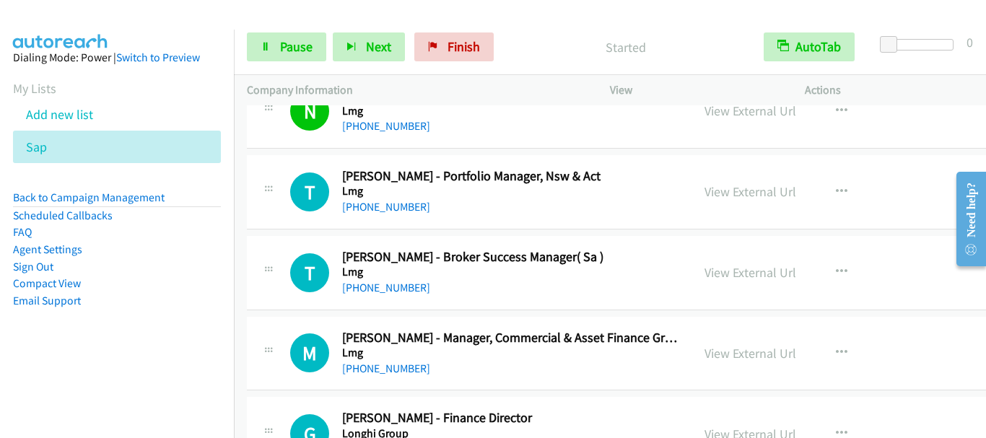
scroll to position [12780, 0]
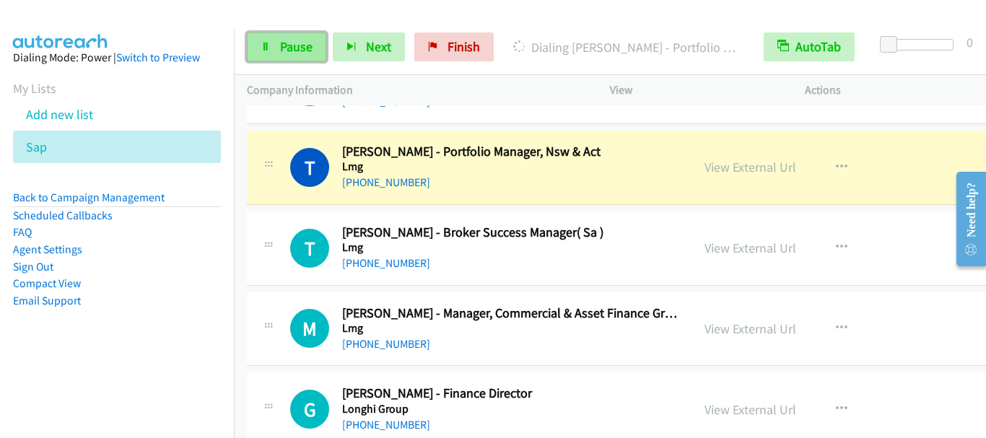
click at [285, 53] on span "Pause" at bounding box center [296, 46] width 32 height 17
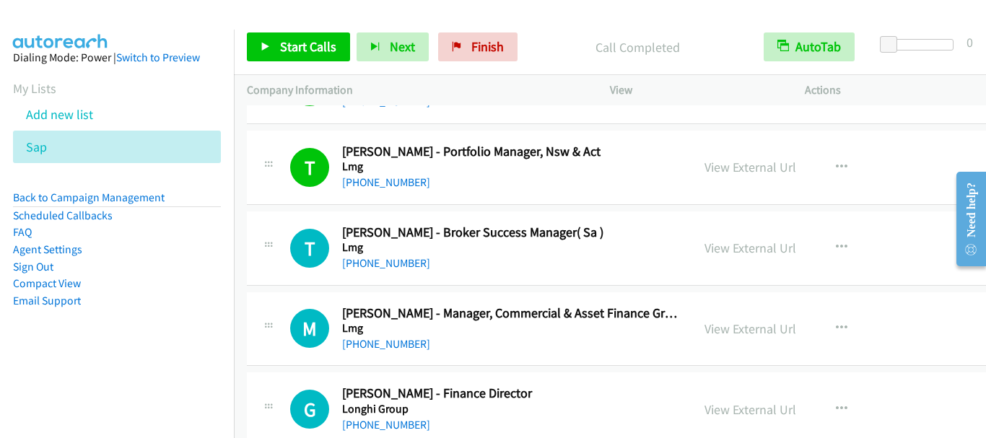
scroll to position [12853, 0]
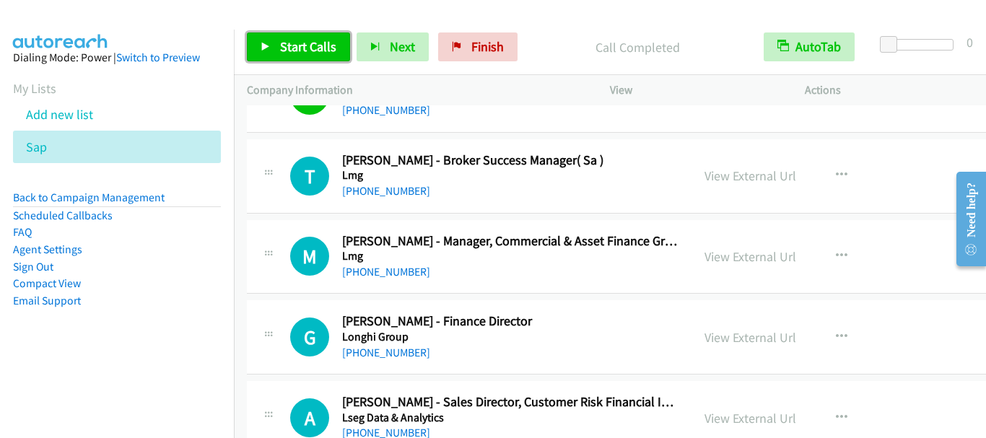
click at [304, 53] on span "Start Calls" at bounding box center [308, 46] width 56 height 17
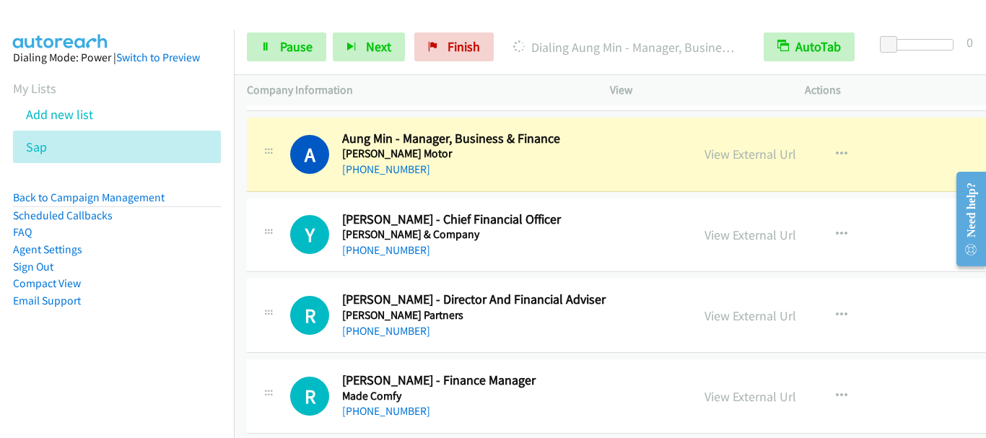
scroll to position [13286, 0]
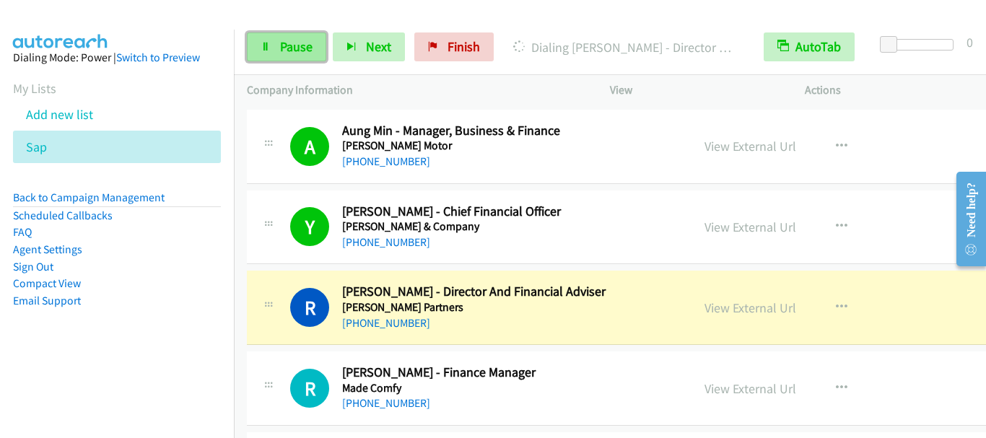
click at [293, 44] on span "Pause" at bounding box center [296, 46] width 32 height 17
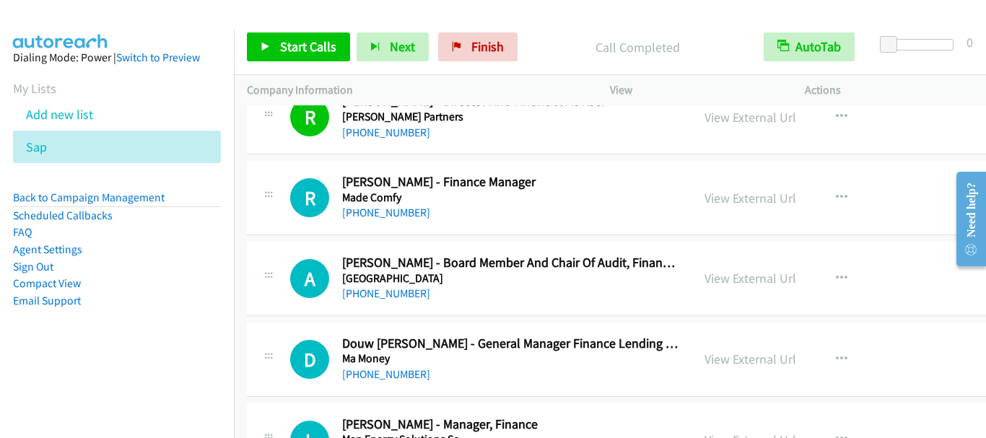
scroll to position [13503, 0]
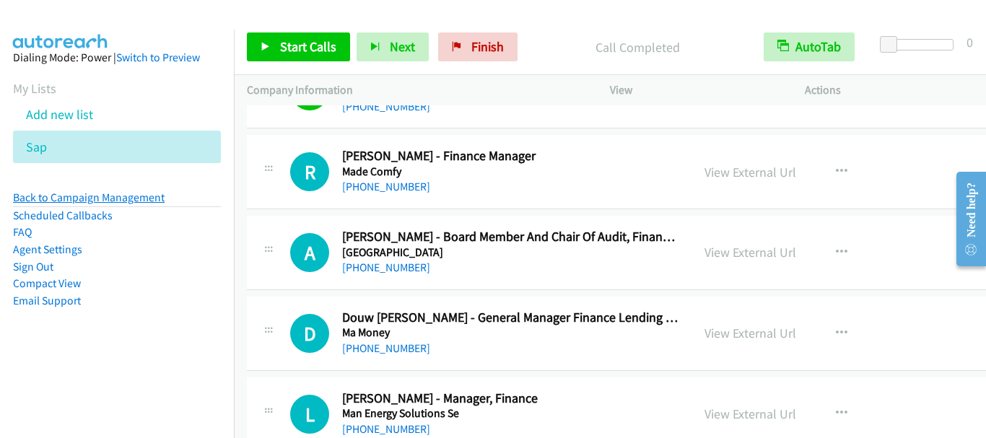
click at [91, 200] on link "Back to Campaign Management" at bounding box center [89, 198] width 152 height 14
